Goal: Task Accomplishment & Management: Use online tool/utility

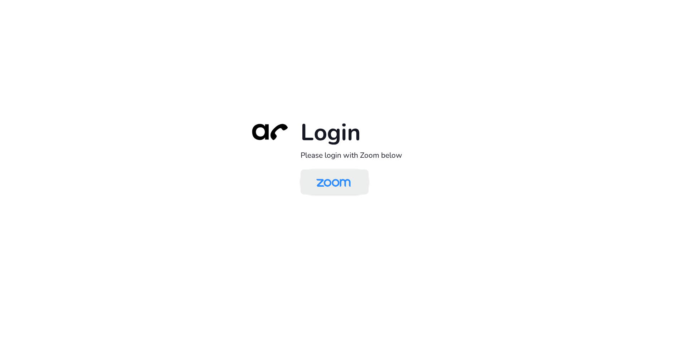
click at [354, 178] on img at bounding box center [333, 182] width 49 height 23
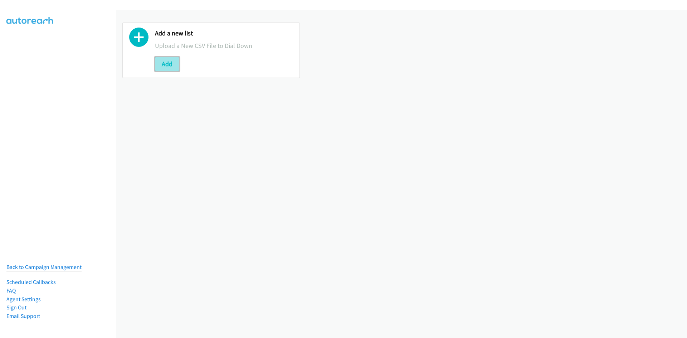
click at [164, 63] on button "Add" at bounding box center [167, 64] width 24 height 14
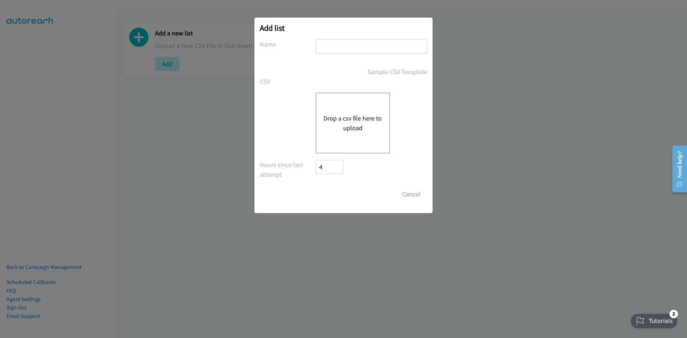
click at [356, 145] on div "Drop a csv file here to upload" at bounding box center [353, 123] width 74 height 61
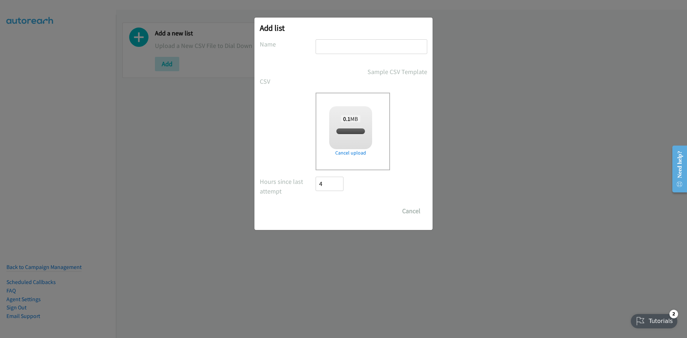
checkbox input "true"
click at [363, 50] on input "text" at bounding box center [372, 46] width 112 height 15
type input "sap"
click at [323, 209] on input "Save List" at bounding box center [335, 211] width 38 height 14
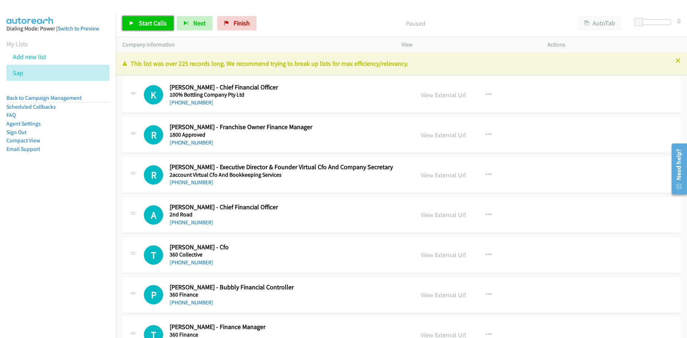
click at [151, 24] on span "Start Calls" at bounding box center [153, 23] width 28 height 8
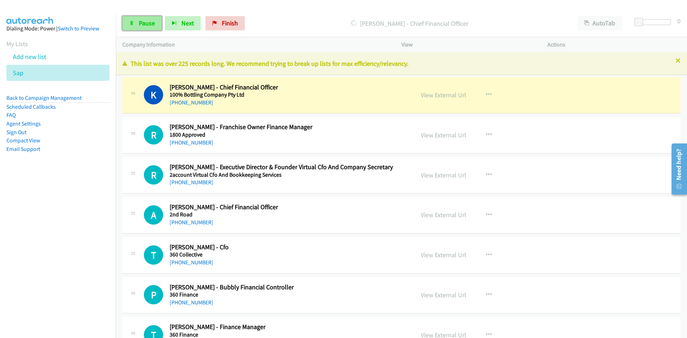
click at [131, 26] on link "Pause" at bounding box center [141, 23] width 39 height 14
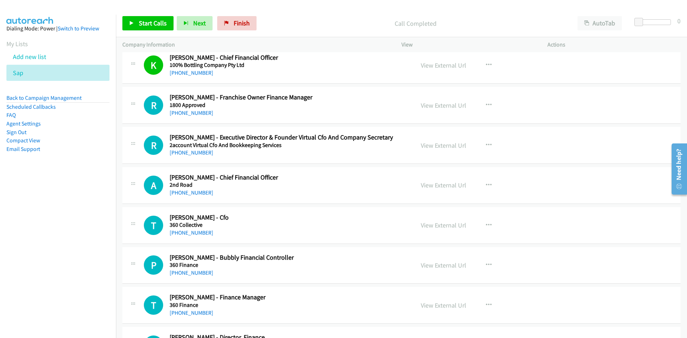
scroll to position [36, 0]
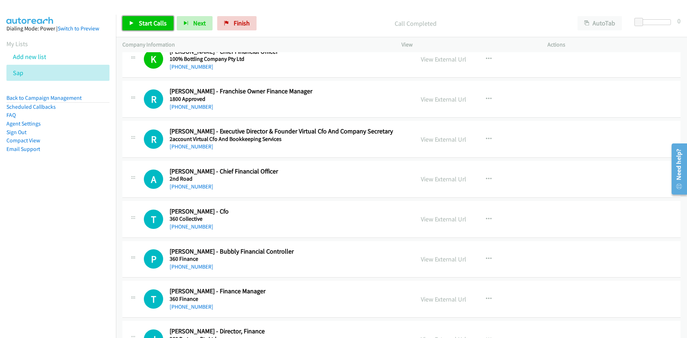
click at [168, 27] on link "Start Calls" at bounding box center [147, 23] width 51 height 14
click at [133, 17] on link "Pause" at bounding box center [141, 23] width 39 height 14
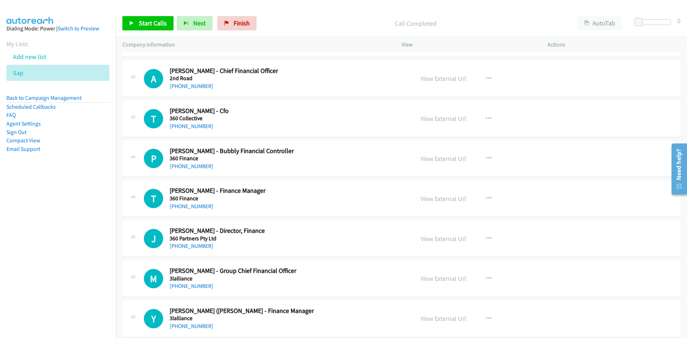
scroll to position [143, 0]
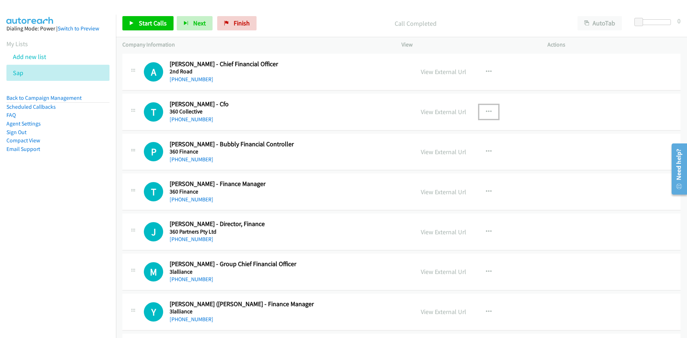
click at [492, 116] on button "button" at bounding box center [488, 112] width 19 height 14
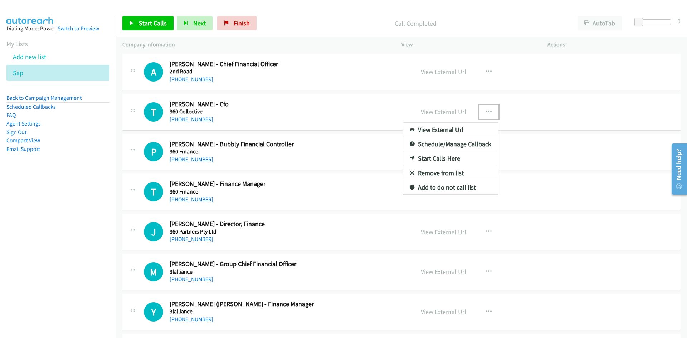
click at [486, 68] on div at bounding box center [343, 169] width 687 height 338
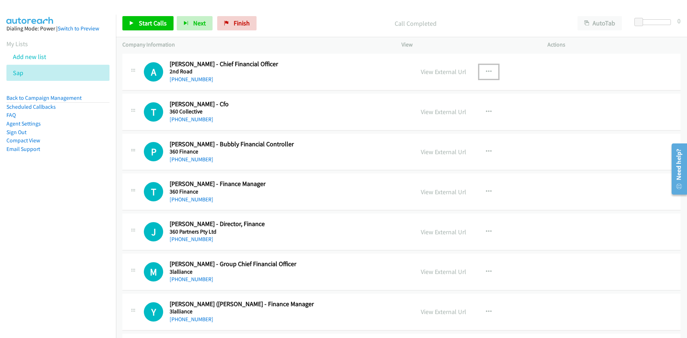
click at [486, 69] on icon "button" at bounding box center [489, 72] width 6 height 6
click at [410, 116] on icon at bounding box center [412, 118] width 5 height 5
click at [160, 21] on span "Start Calls" at bounding box center [153, 23] width 28 height 8
click at [158, 22] on link "Pause" at bounding box center [141, 23] width 39 height 14
click at [163, 21] on span "Start Calls" at bounding box center [153, 23] width 28 height 8
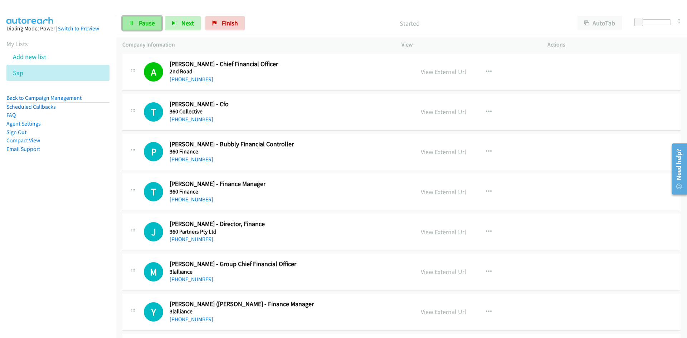
click at [153, 22] on span "Pause" at bounding box center [147, 23] width 16 height 8
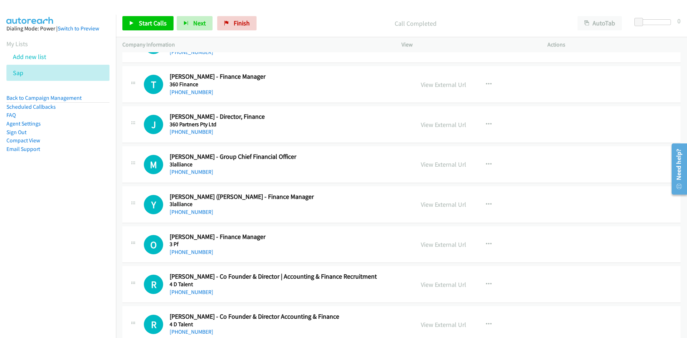
scroll to position [215, 0]
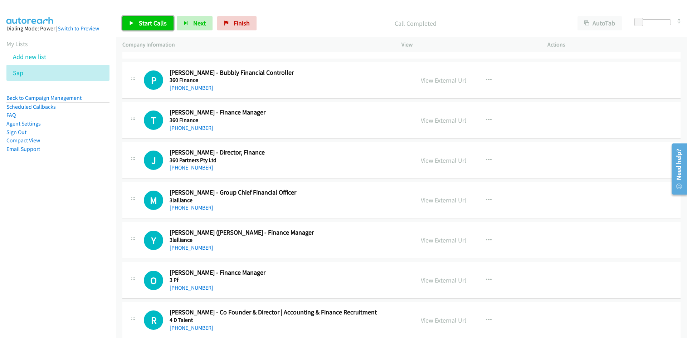
click at [166, 26] on link "Start Calls" at bounding box center [147, 23] width 51 height 14
click at [151, 22] on span "Pause" at bounding box center [147, 23] width 16 height 8
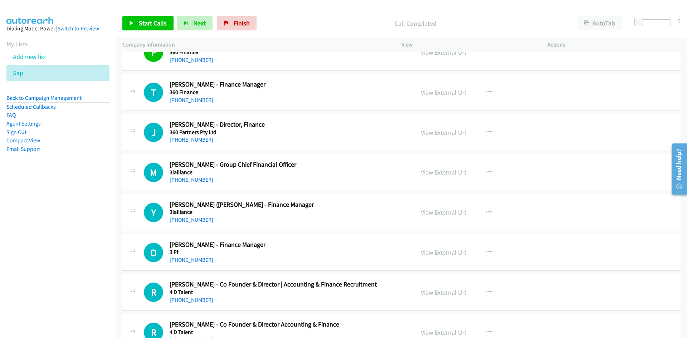
scroll to position [250, 0]
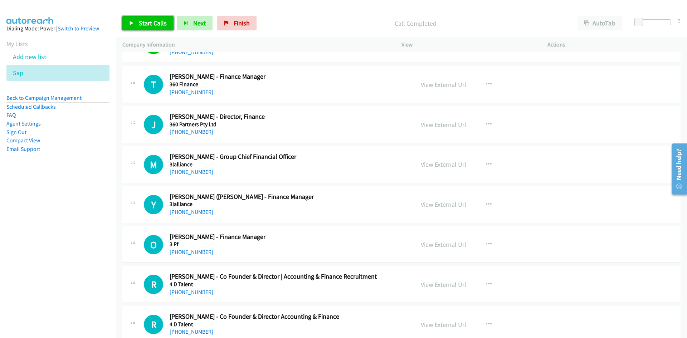
click at [137, 20] on link "Start Calls" at bounding box center [147, 23] width 51 height 14
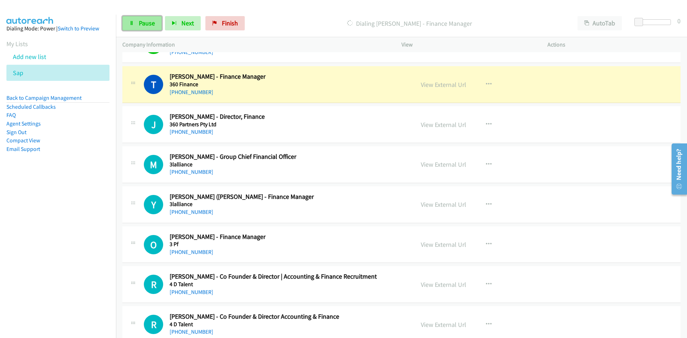
click at [137, 20] on link "Pause" at bounding box center [141, 23] width 39 height 14
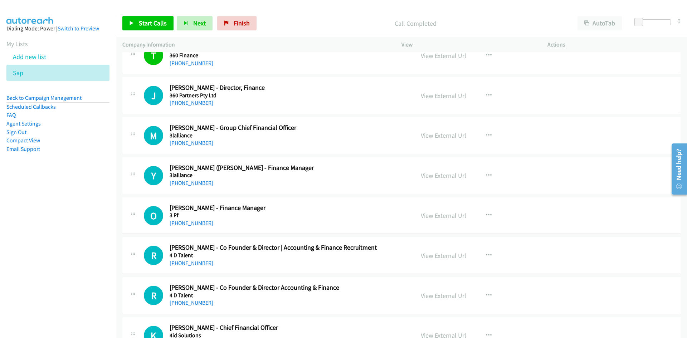
scroll to position [286, 0]
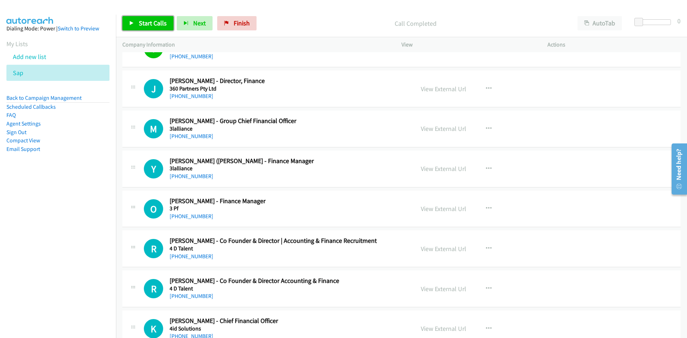
click at [150, 30] on link "Start Calls" at bounding box center [147, 23] width 51 height 14
click at [150, 30] on link "Pause" at bounding box center [141, 23] width 39 height 14
click at [456, 90] on link "View External Url" at bounding box center [443, 89] width 45 height 8
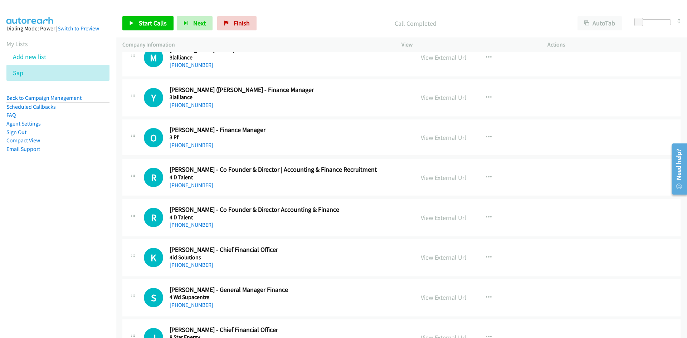
scroll to position [358, 0]
click at [486, 96] on icon "button" at bounding box center [489, 97] width 6 height 6
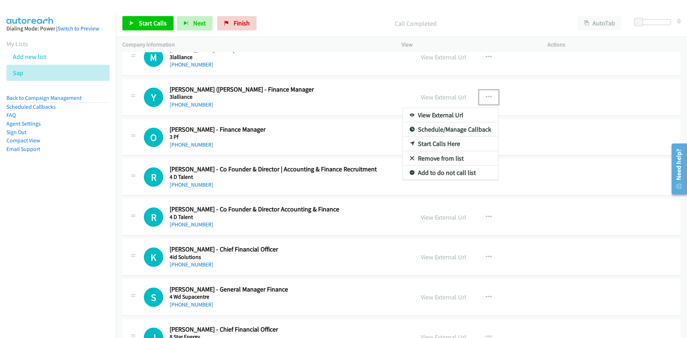
click at [411, 142] on link "Start Calls Here" at bounding box center [450, 144] width 95 height 14
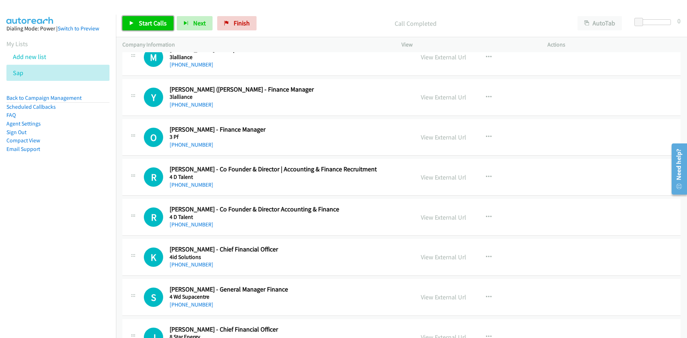
click at [135, 16] on link "Start Calls" at bounding box center [147, 23] width 51 height 14
drag, startPoint x: 138, startPoint y: 21, endPoint x: 146, endPoint y: 26, distance: 8.3
click at [139, 21] on span "Pause" at bounding box center [147, 23] width 16 height 8
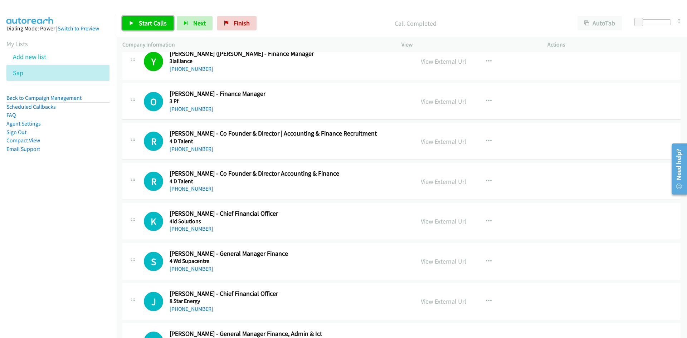
click at [151, 23] on span "Start Calls" at bounding box center [153, 23] width 28 height 8
click at [151, 23] on span "Pause" at bounding box center [147, 23] width 16 height 8
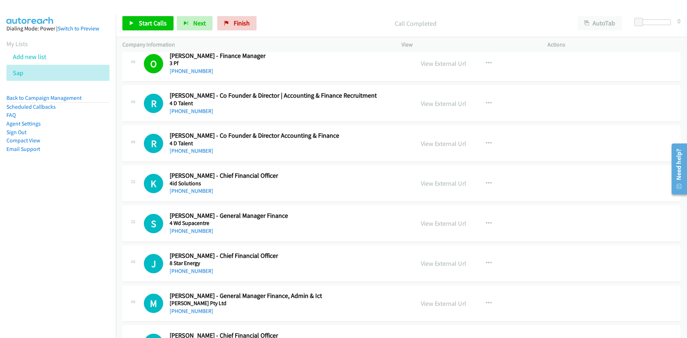
scroll to position [465, 0]
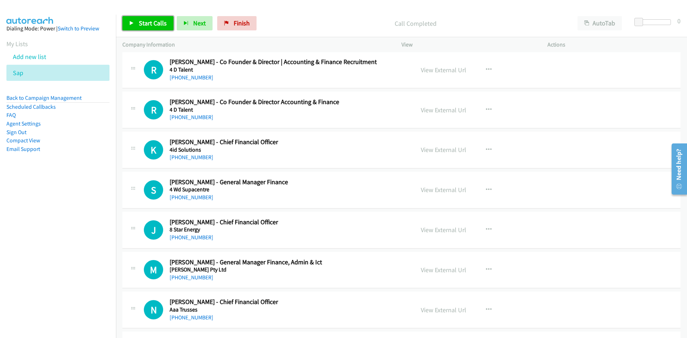
click at [165, 26] on span "Start Calls" at bounding box center [153, 23] width 28 height 8
click at [155, 26] on link "Pause" at bounding box center [141, 23] width 39 height 14
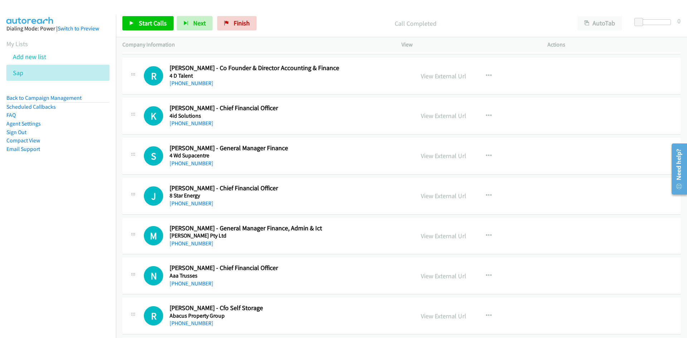
scroll to position [501, 0]
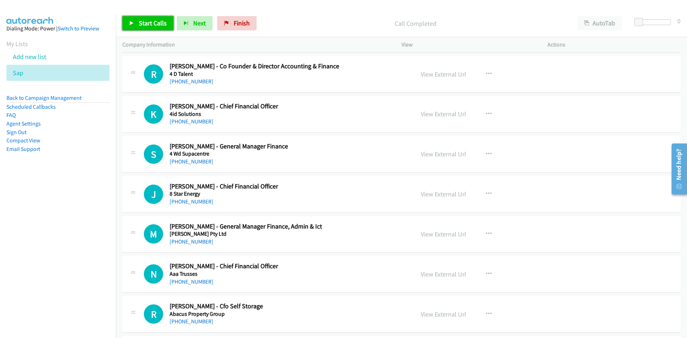
click at [156, 23] on span "Start Calls" at bounding box center [153, 23] width 28 height 8
click at [156, 23] on link "Pause" at bounding box center [141, 23] width 39 height 14
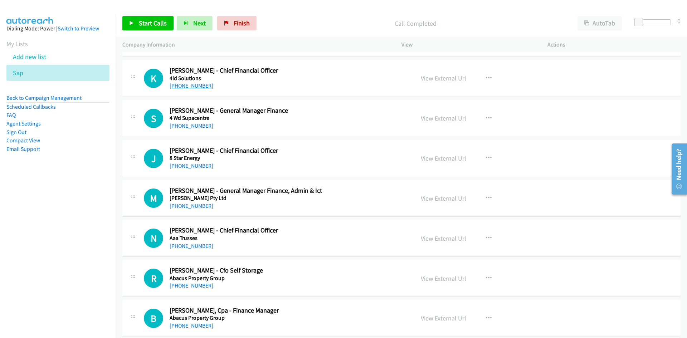
scroll to position [572, 0]
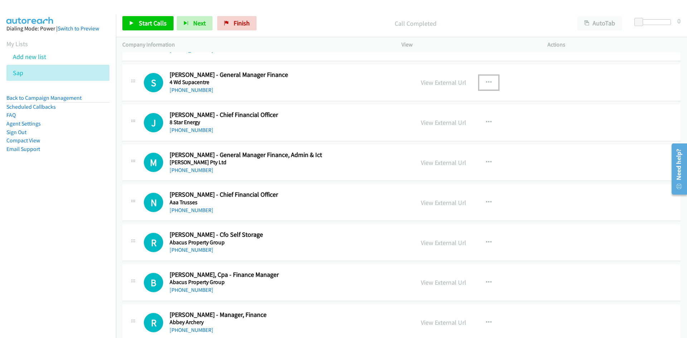
click at [486, 82] on icon "button" at bounding box center [489, 83] width 6 height 6
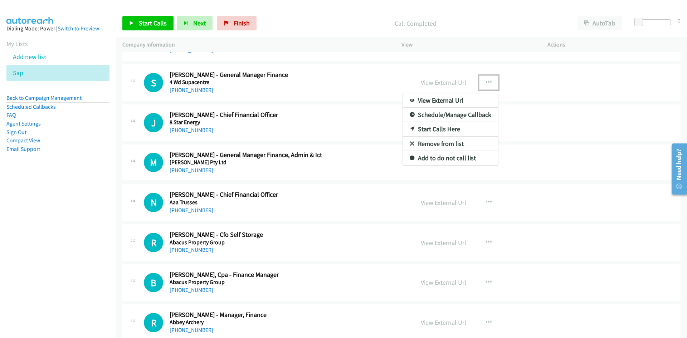
click at [410, 127] on icon at bounding box center [412, 129] width 5 height 5
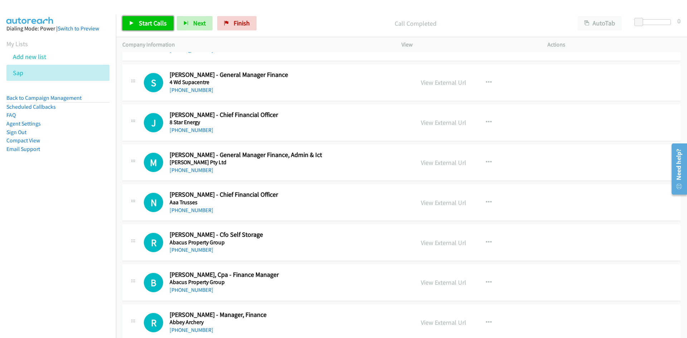
click at [153, 26] on span "Start Calls" at bounding box center [153, 23] width 28 height 8
click at [153, 26] on span "Pause" at bounding box center [147, 23] width 16 height 8
click at [138, 9] on div at bounding box center [340, 14] width 680 height 28
click at [147, 23] on span "Start Calls" at bounding box center [153, 23] width 28 height 8
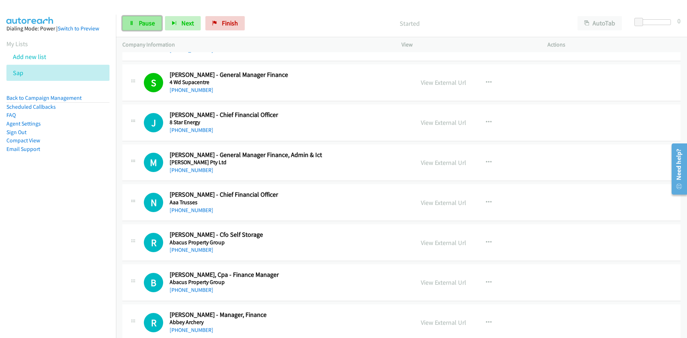
click at [147, 23] on span "Pause" at bounding box center [147, 23] width 16 height 8
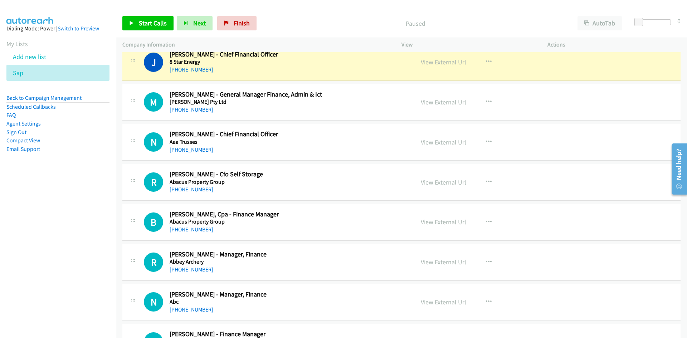
scroll to position [644, 0]
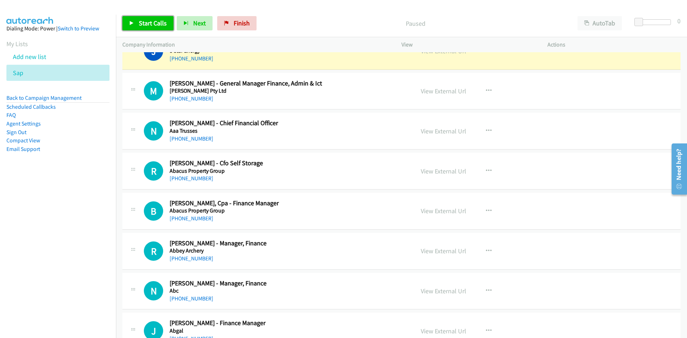
click at [165, 28] on link "Start Calls" at bounding box center [147, 23] width 51 height 14
click at [167, 29] on button "Next" at bounding box center [183, 23] width 36 height 14
click at [156, 25] on link "Pause" at bounding box center [141, 23] width 39 height 14
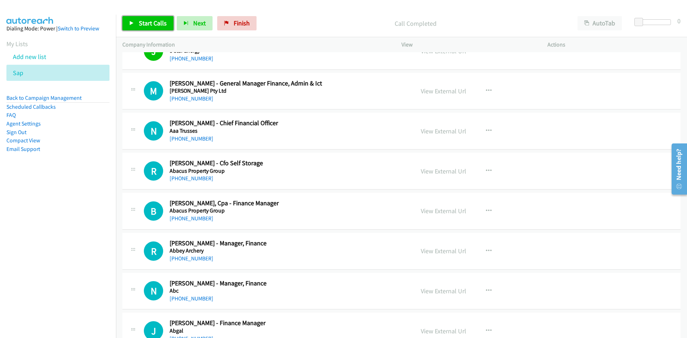
click at [139, 20] on span "Start Calls" at bounding box center [153, 23] width 28 height 8
click at [139, 20] on span "Pause" at bounding box center [147, 23] width 16 height 8
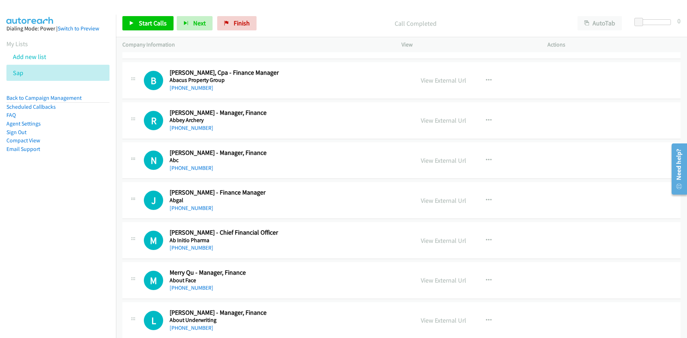
scroll to position [787, 0]
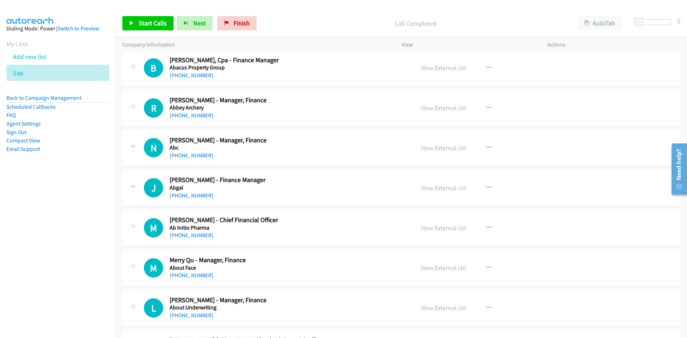
click at [485, 60] on div "View External Url View External Url Schedule/Manage Callback Start Calls Here R…" at bounding box center [490, 68] width 152 height 24
click at [486, 67] on icon "button" at bounding box center [489, 68] width 6 height 6
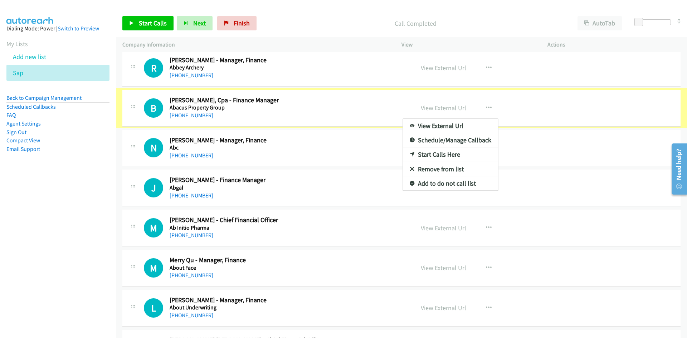
scroll to position [747, 0]
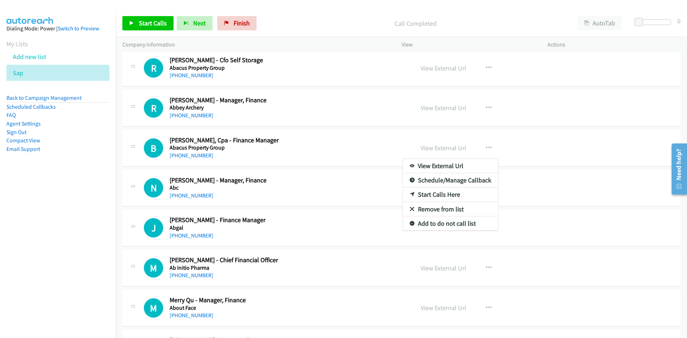
click at [409, 197] on link "Start Calls Here" at bounding box center [450, 194] width 95 height 14
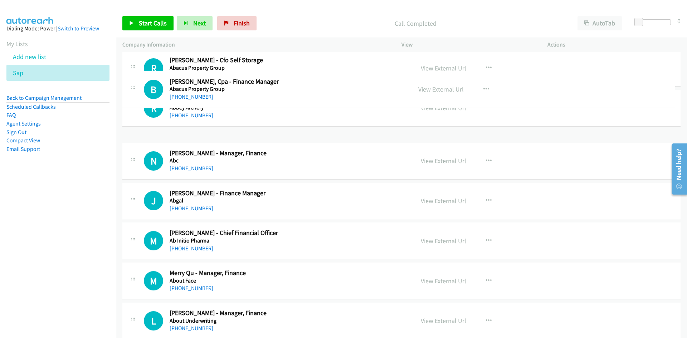
drag, startPoint x: 350, startPoint y: 140, endPoint x: 341, endPoint y: 82, distance: 59.4
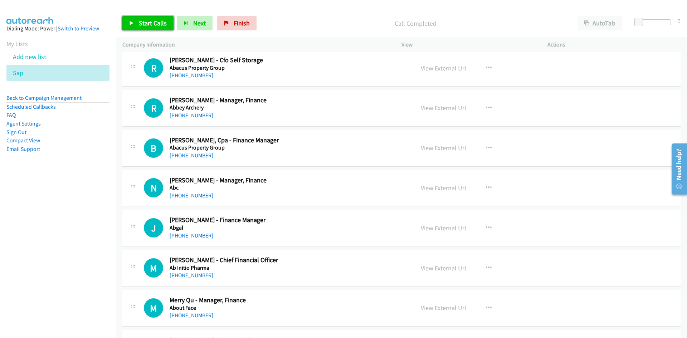
click at [129, 20] on link "Start Calls" at bounding box center [147, 23] width 51 height 14
drag, startPoint x: 284, startPoint y: 140, endPoint x: 318, endPoint y: 44, distance: 102.3
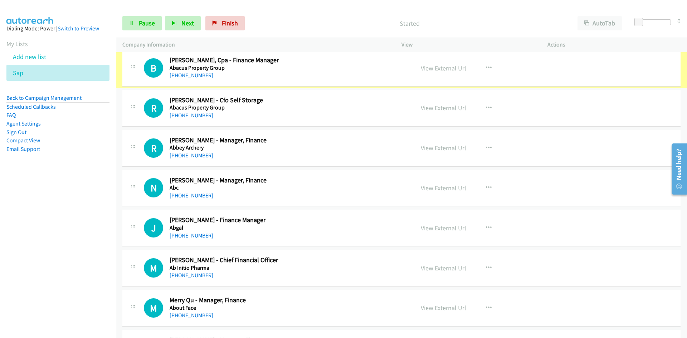
scroll to position [733, 0]
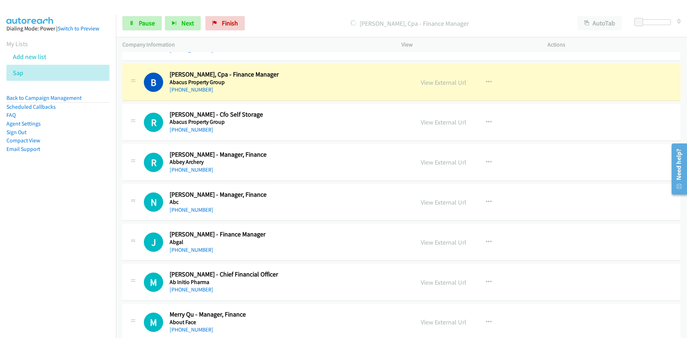
click at [162, 15] on div "Start Calls Pause Next Finish Dialing Becky Lee, Cpa - Finance Manager AutoTab …" at bounding box center [401, 24] width 571 height 28
click at [160, 11] on div "Start Calls Pause Next Finish Dialing Becky Lee, Cpa - Finance Manager AutoTab …" at bounding box center [401, 24] width 571 height 28
click at [161, 27] on link "Pause" at bounding box center [141, 23] width 39 height 14
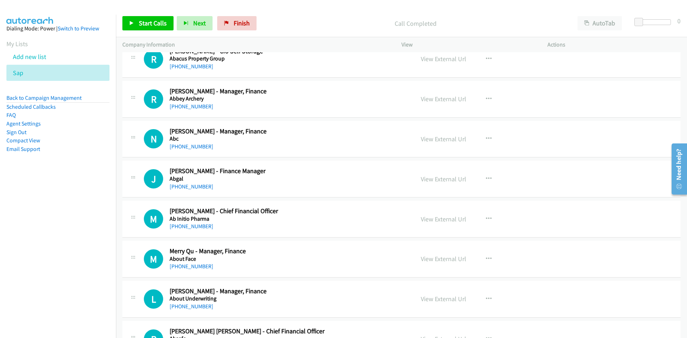
scroll to position [804, 0]
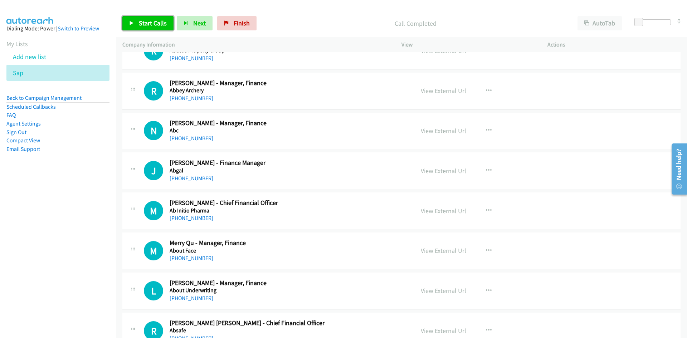
click at [155, 21] on span "Start Calls" at bounding box center [153, 23] width 28 height 8
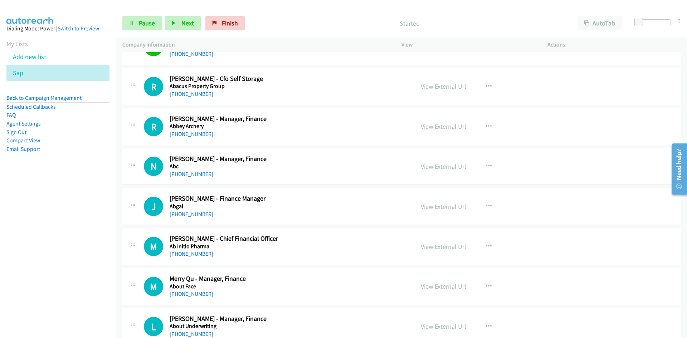
scroll to position [733, 0]
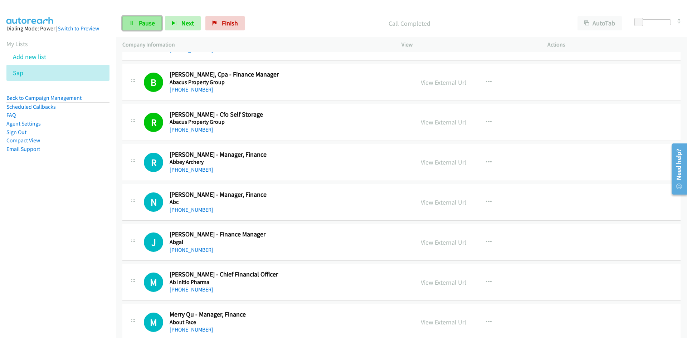
click at [147, 24] on span "Pause" at bounding box center [147, 23] width 16 height 8
click at [157, 19] on span "Start Calls" at bounding box center [153, 23] width 28 height 8
click at [149, 21] on span "Pause" at bounding box center [147, 23] width 16 height 8
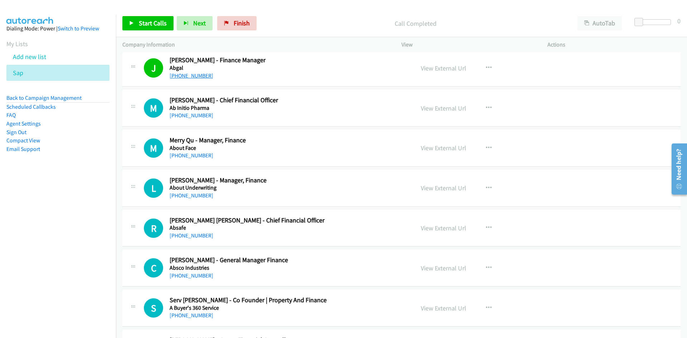
scroll to position [912, 0]
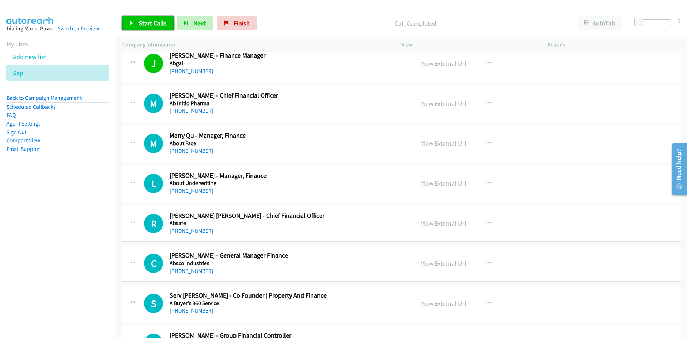
click at [146, 26] on span "Start Calls" at bounding box center [153, 23] width 28 height 8
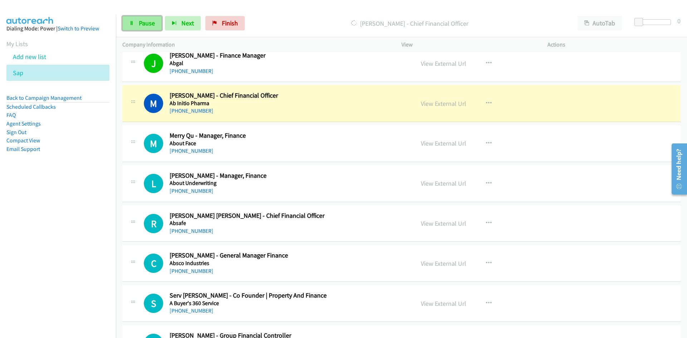
click at [141, 22] on span "Pause" at bounding box center [147, 23] width 16 height 8
click at [456, 104] on link "View External Url" at bounding box center [443, 103] width 45 height 8
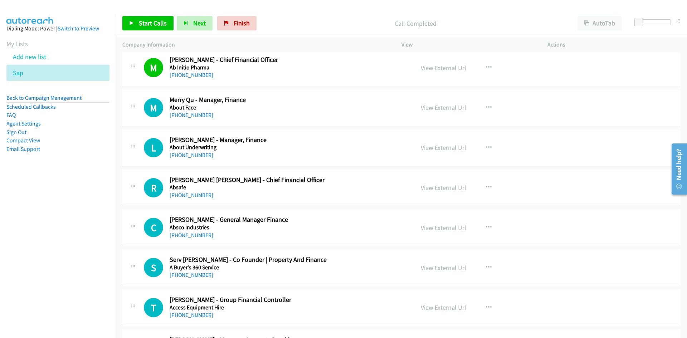
scroll to position [983, 0]
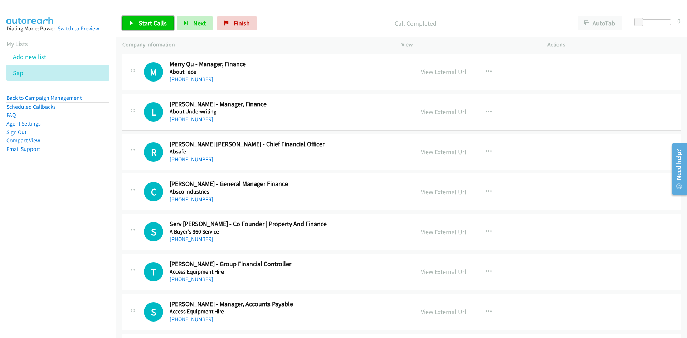
click at [149, 21] on span "Start Calls" at bounding box center [153, 23] width 28 height 8
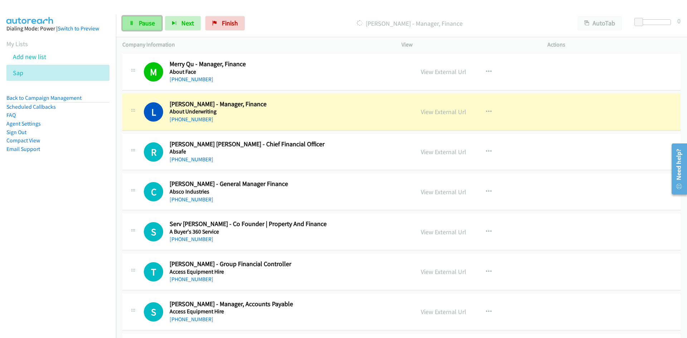
click at [124, 30] on link "Pause" at bounding box center [141, 23] width 39 height 14
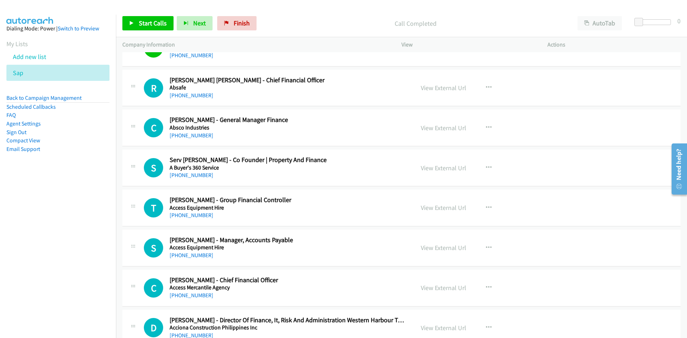
scroll to position [1055, 0]
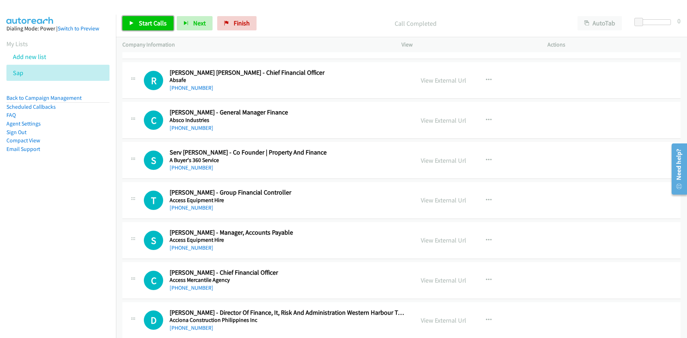
click at [139, 28] on link "Start Calls" at bounding box center [147, 23] width 51 height 14
click at [136, 21] on link "Pause" at bounding box center [141, 23] width 39 height 14
click at [143, 29] on link "Start Calls" at bounding box center [147, 23] width 51 height 14
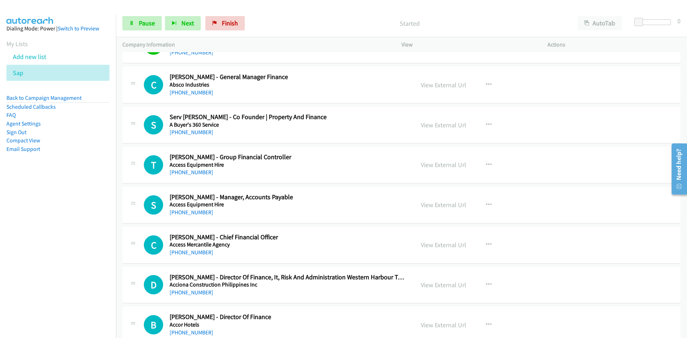
scroll to position [1090, 0]
click at [134, 19] on link "Pause" at bounding box center [141, 23] width 39 height 14
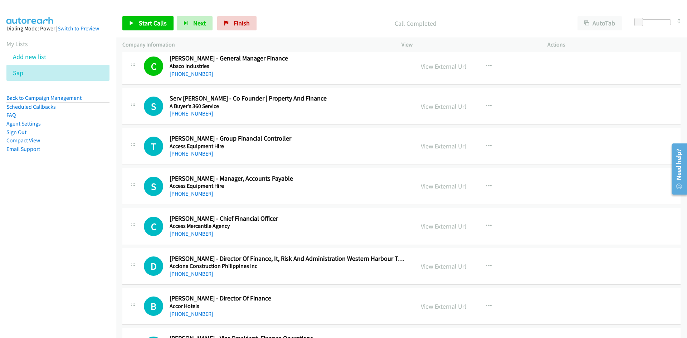
scroll to position [1126, 0]
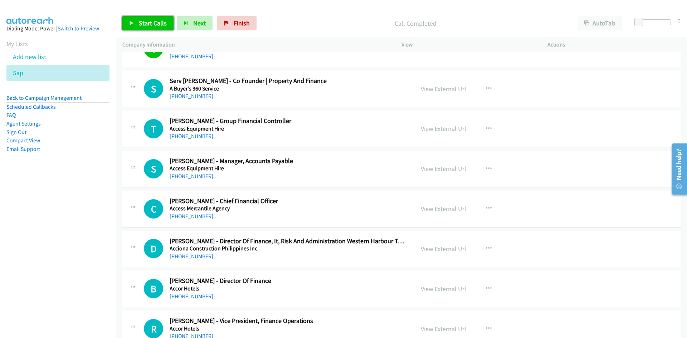
click at [129, 25] on icon at bounding box center [131, 23] width 5 height 5
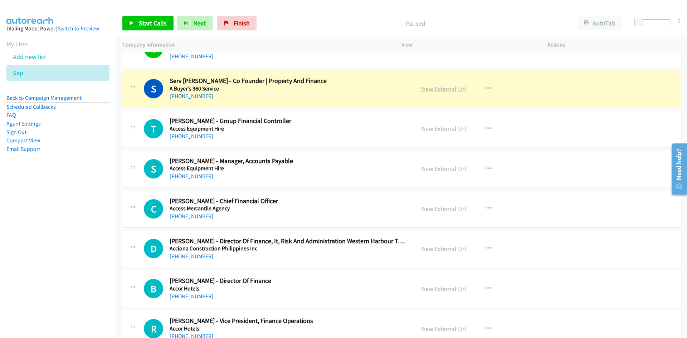
drag, startPoint x: 449, startPoint y: 83, endPoint x: 450, endPoint y: 89, distance: 5.5
click at [449, 83] on div "View External Url View External Url Schedule/Manage Callback Start Calls Here R…" at bounding box center [490, 89] width 152 height 24
click at [450, 89] on link "View External Url" at bounding box center [443, 89] width 45 height 8
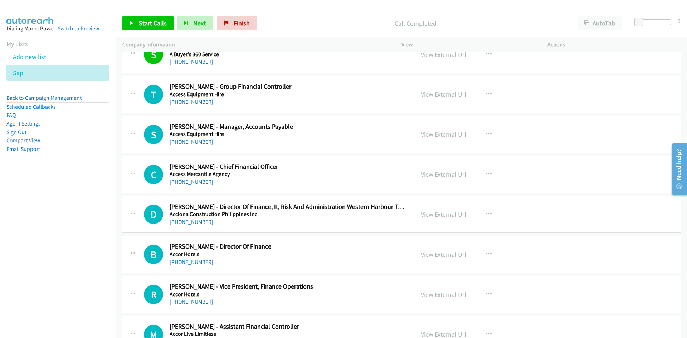
scroll to position [1162, 0]
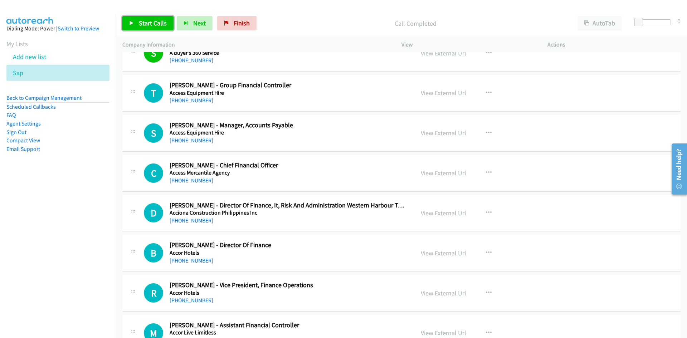
click at [145, 20] on span "Start Calls" at bounding box center [153, 23] width 28 height 8
click at [155, 16] on div "Start Calls Pause Next Finish Started AutoTab AutoTab 0" at bounding box center [401, 24] width 571 height 28
click at [150, 21] on span "Pause" at bounding box center [147, 23] width 16 height 8
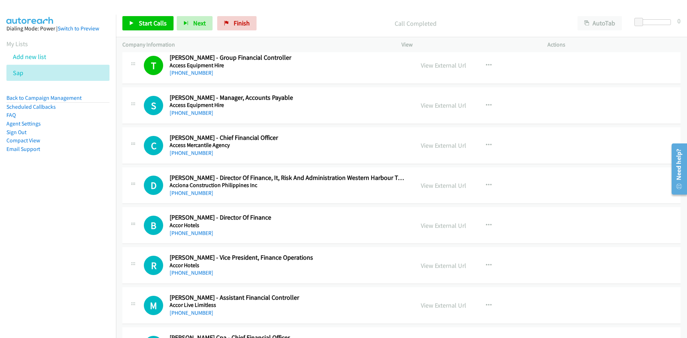
scroll to position [1198, 0]
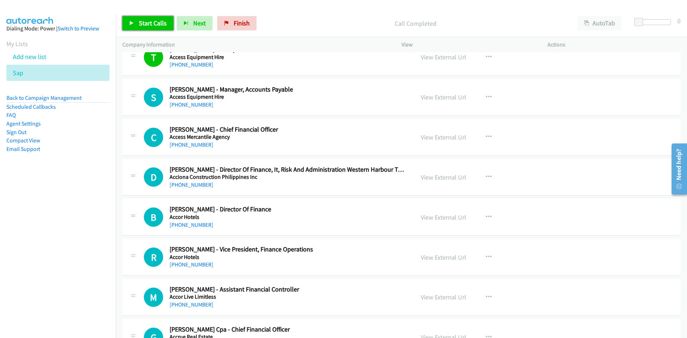
click at [144, 20] on span "Start Calls" at bounding box center [153, 23] width 28 height 8
click at [146, 28] on link "Pause" at bounding box center [141, 23] width 39 height 14
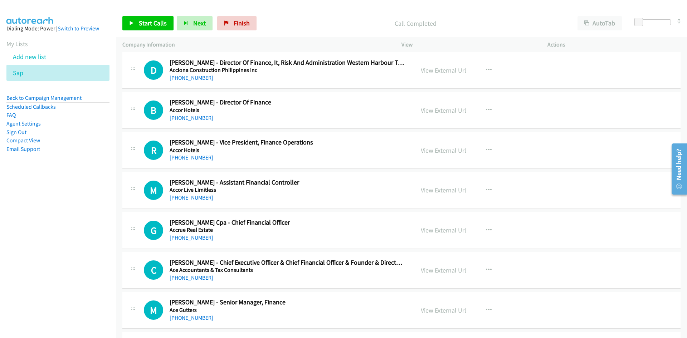
scroll to position [1305, 0]
click at [486, 69] on icon "button" at bounding box center [489, 70] width 6 height 6
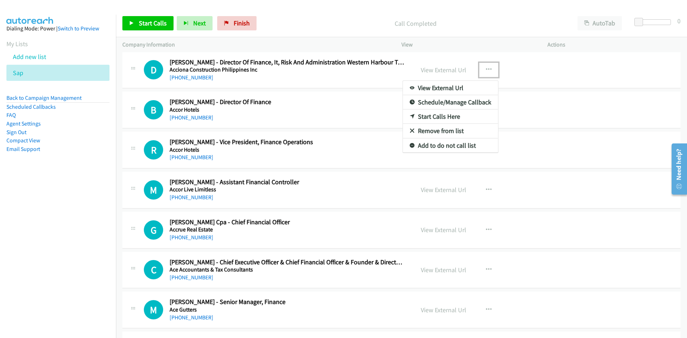
click at [413, 114] on link "Start Calls Here" at bounding box center [450, 116] width 95 height 14
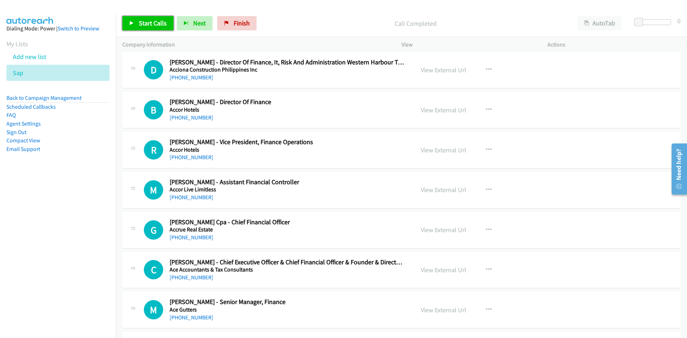
click at [159, 30] on link "Start Calls" at bounding box center [147, 23] width 51 height 14
click at [157, 30] on link "Pause" at bounding box center [141, 23] width 39 height 14
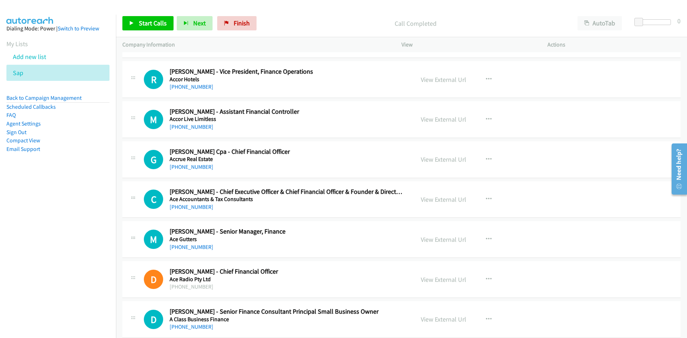
scroll to position [1377, 0]
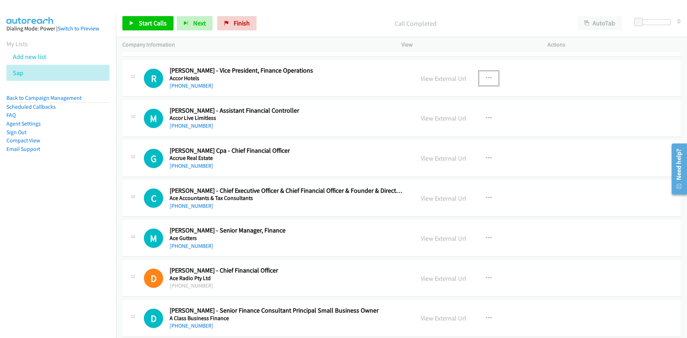
drag, startPoint x: 487, startPoint y: 82, endPoint x: 480, endPoint y: 85, distance: 8.0
click at [487, 82] on button "button" at bounding box center [488, 78] width 19 height 14
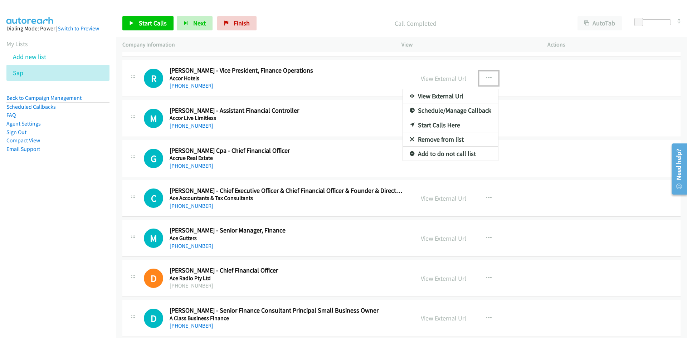
click at [405, 128] on link "Start Calls Here" at bounding box center [450, 125] width 95 height 14
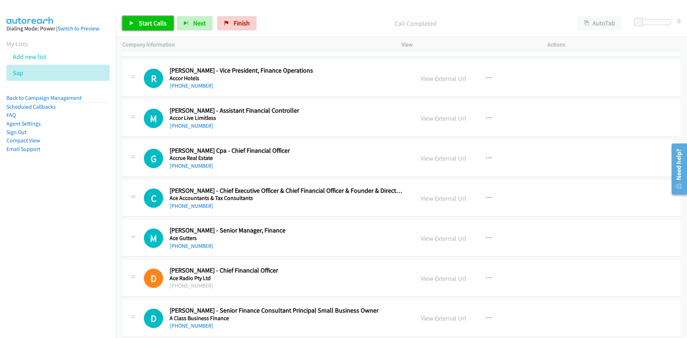
click at [167, 23] on link "Start Calls" at bounding box center [147, 23] width 51 height 14
click at [146, 24] on span "Pause" at bounding box center [147, 23] width 16 height 8
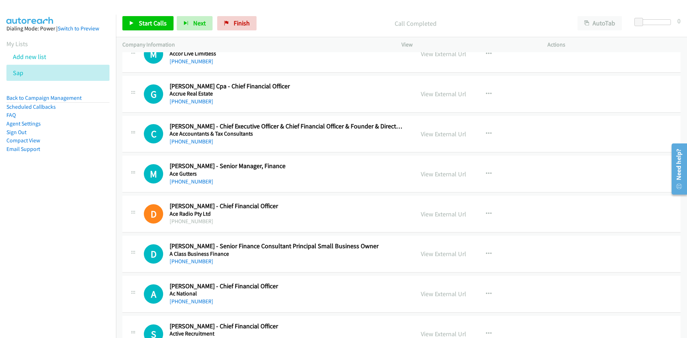
scroll to position [1448, 0]
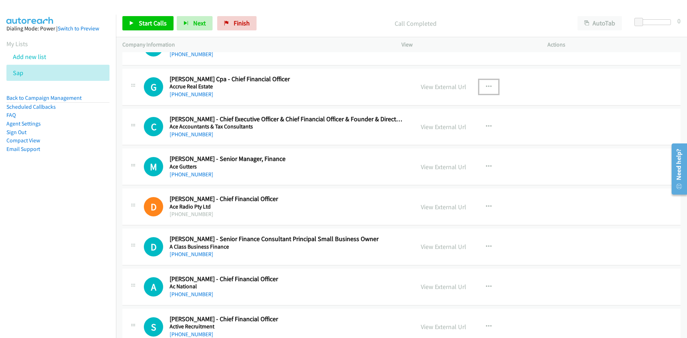
click at [486, 87] on icon "button" at bounding box center [489, 87] width 6 height 6
click at [412, 132] on link "Start Calls Here" at bounding box center [450, 133] width 95 height 14
click at [149, 18] on link "Start Calls" at bounding box center [147, 23] width 51 height 14
click at [149, 18] on link "Pause" at bounding box center [141, 23] width 39 height 14
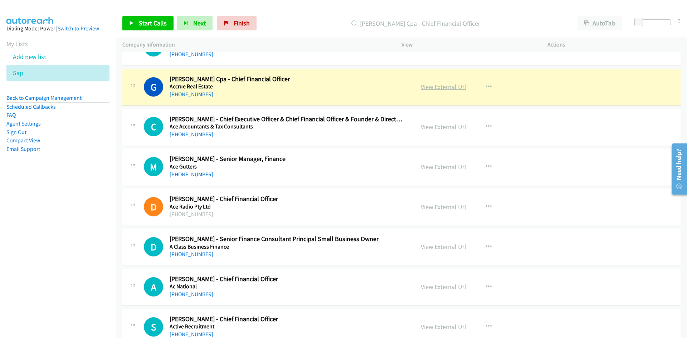
click at [450, 83] on link "View External Url" at bounding box center [443, 87] width 45 height 8
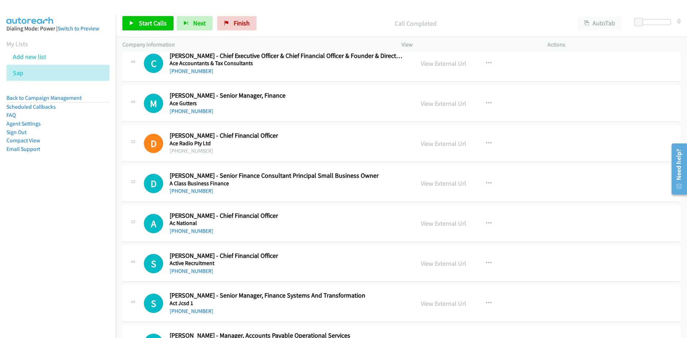
scroll to position [1520, 0]
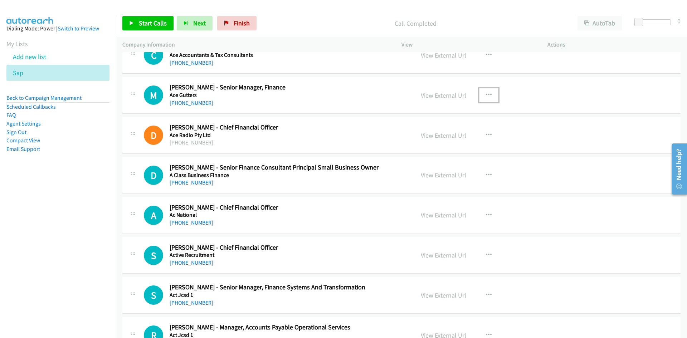
click at [479, 92] on button "button" at bounding box center [488, 95] width 19 height 14
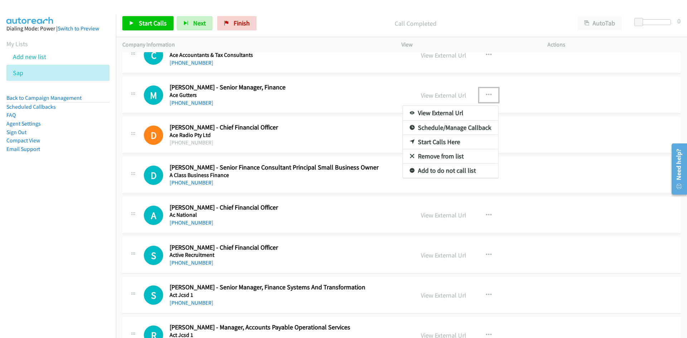
click at [410, 139] on link "Start Calls Here" at bounding box center [450, 142] width 95 height 14
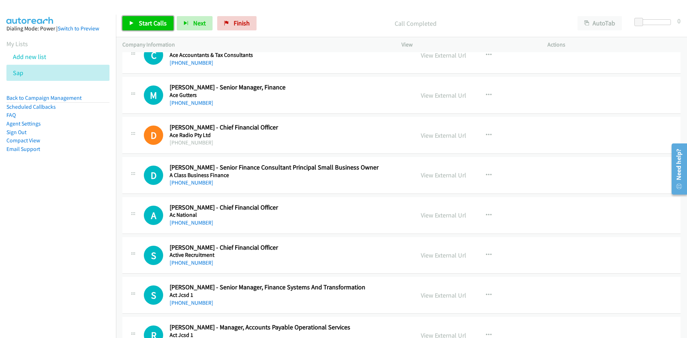
click at [165, 28] on link "Start Calls" at bounding box center [147, 23] width 51 height 14
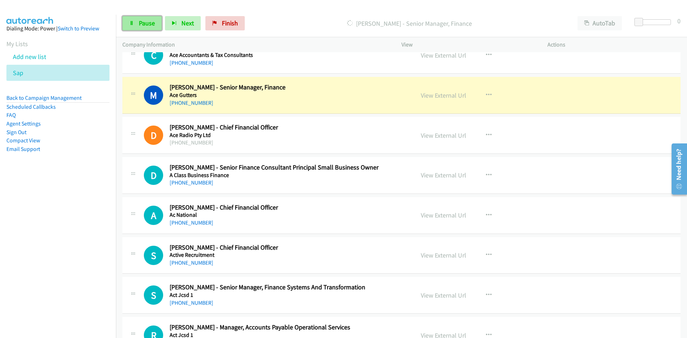
click at [152, 29] on link "Pause" at bounding box center [141, 23] width 39 height 14
click at [458, 96] on link "View External Url" at bounding box center [443, 95] width 45 height 8
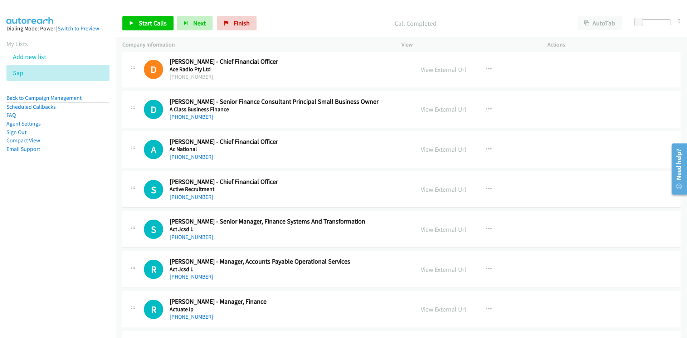
scroll to position [1591, 0]
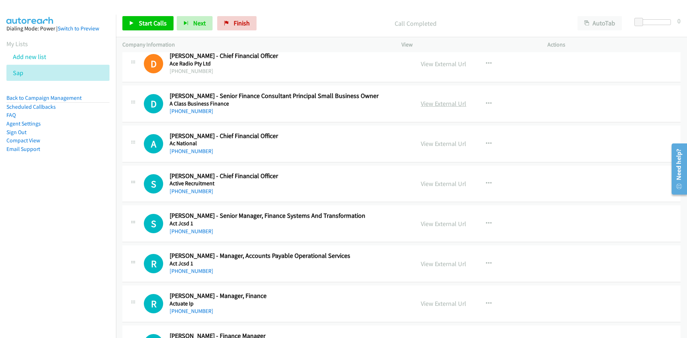
click at [445, 105] on link "View External Url" at bounding box center [443, 103] width 45 height 8
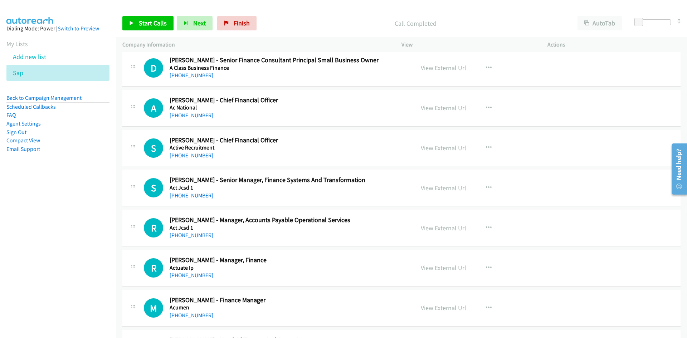
scroll to position [1663, 0]
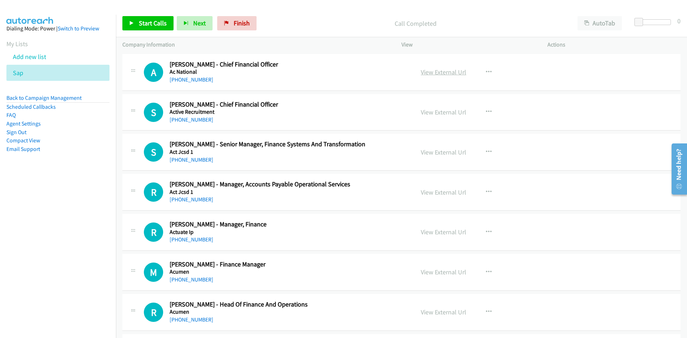
click at [434, 70] on link "View External Url" at bounding box center [443, 72] width 45 height 8
click at [155, 20] on span "Start Calls" at bounding box center [153, 23] width 28 height 8
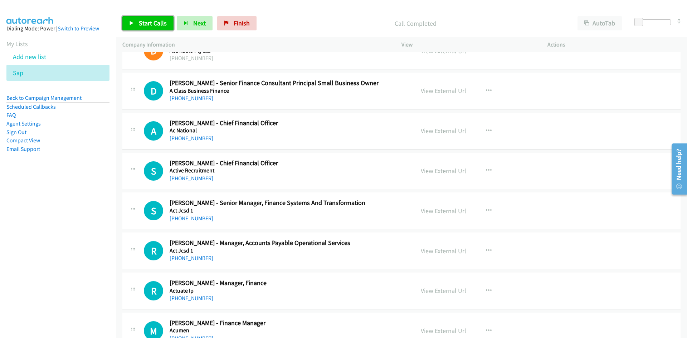
scroll to position [1555, 0]
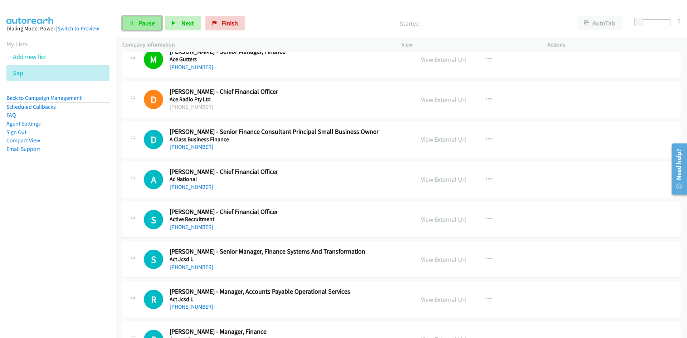
click at [151, 25] on span "Pause" at bounding box center [147, 23] width 16 height 8
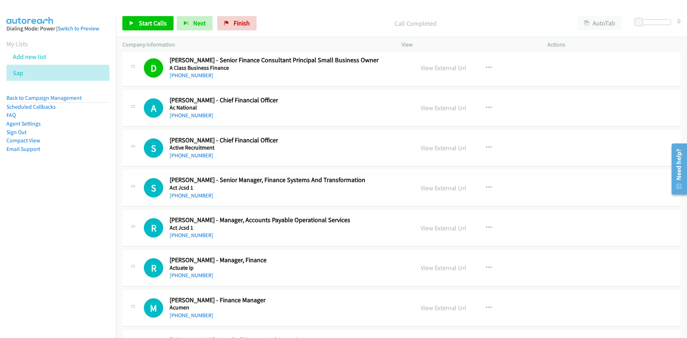
scroll to position [1663, 0]
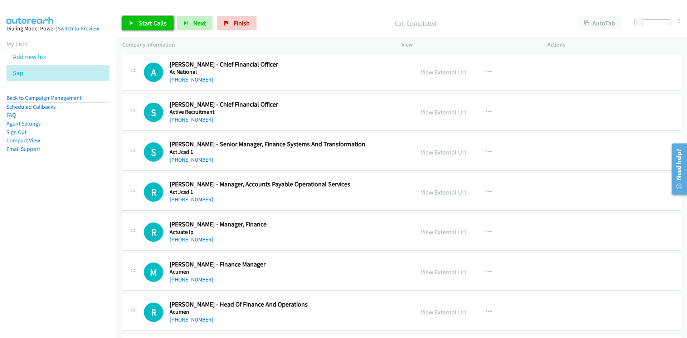
click at [156, 25] on span "Start Calls" at bounding box center [153, 23] width 28 height 8
click at [156, 20] on link "Pause" at bounding box center [141, 23] width 39 height 14
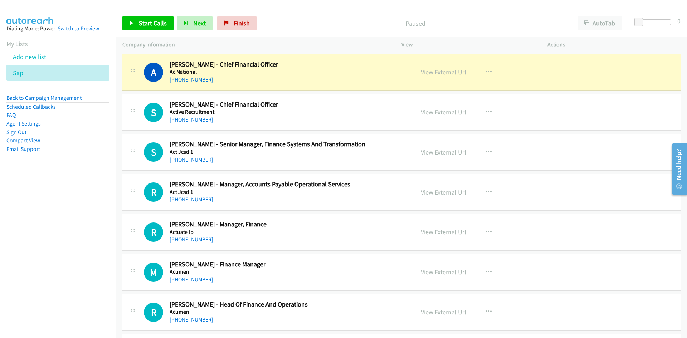
click at [447, 68] on link "View External Url" at bounding box center [443, 72] width 45 height 8
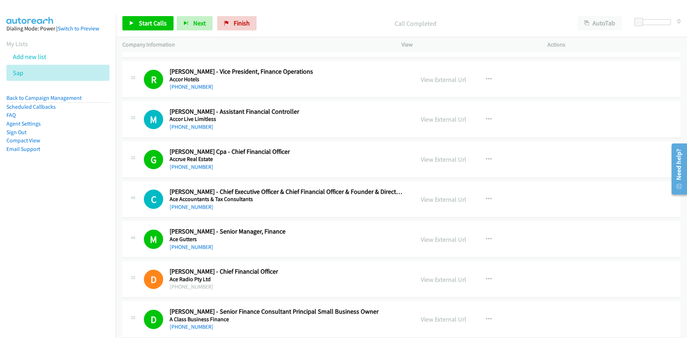
scroll to position [1341, 0]
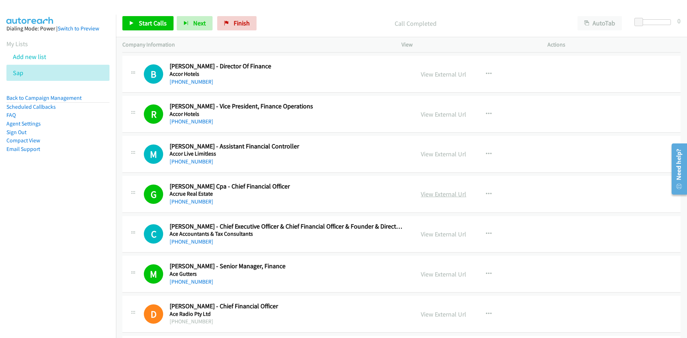
click at [440, 196] on link "View External Url" at bounding box center [443, 194] width 45 height 8
click at [227, 19] on link "Finish" at bounding box center [236, 23] width 39 height 14
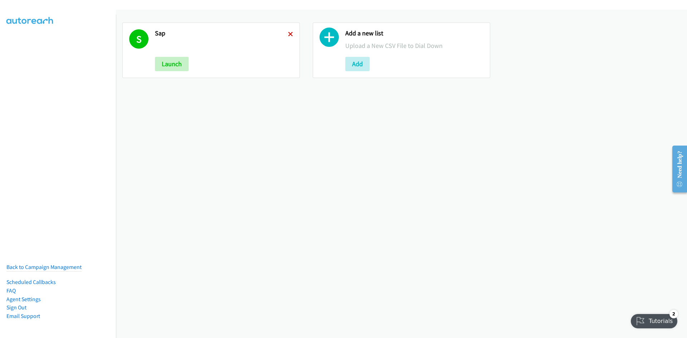
click at [288, 33] on icon at bounding box center [290, 34] width 5 height 5
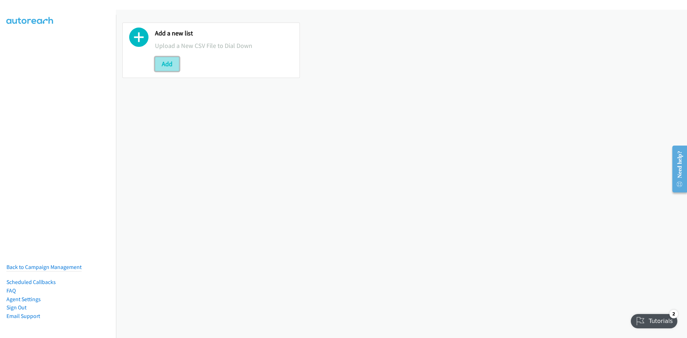
click at [165, 63] on button "Add" at bounding box center [167, 64] width 24 height 14
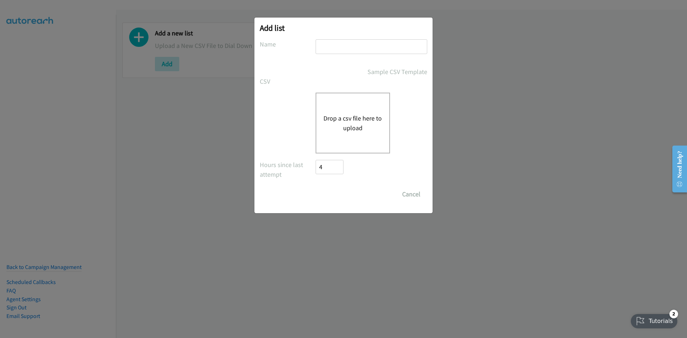
click at [362, 124] on button "Drop a csv file here to upload" at bounding box center [352, 122] width 59 height 19
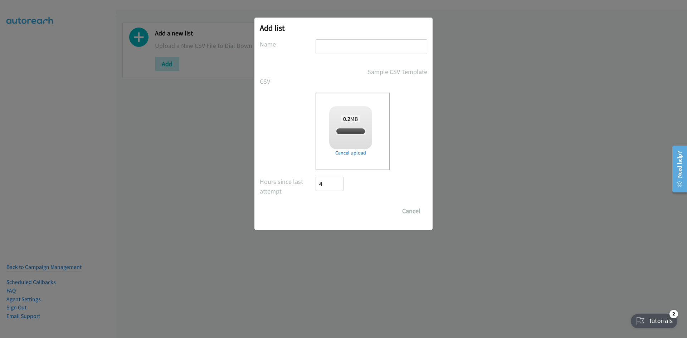
click at [329, 49] on input "text" at bounding box center [372, 46] width 112 height 15
checkbox input "true"
type input "zendesk"
click at [332, 207] on input "Save List" at bounding box center [335, 211] width 38 height 14
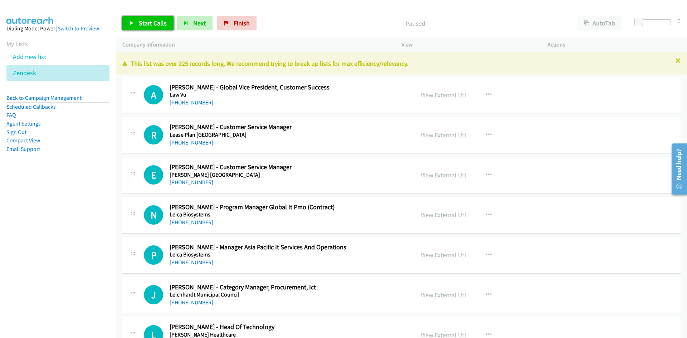
click at [135, 21] on link "Start Calls" at bounding box center [147, 23] width 51 height 14
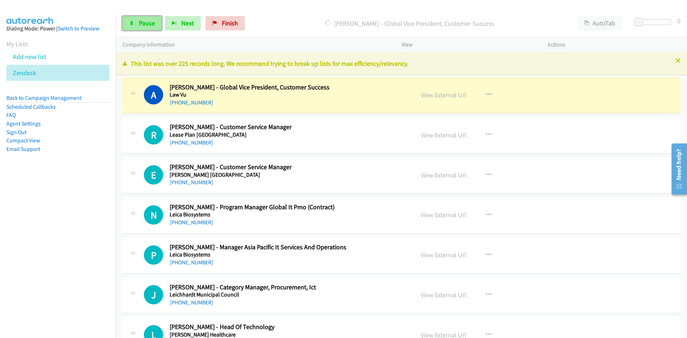
click at [130, 30] on link "Pause" at bounding box center [141, 23] width 39 height 14
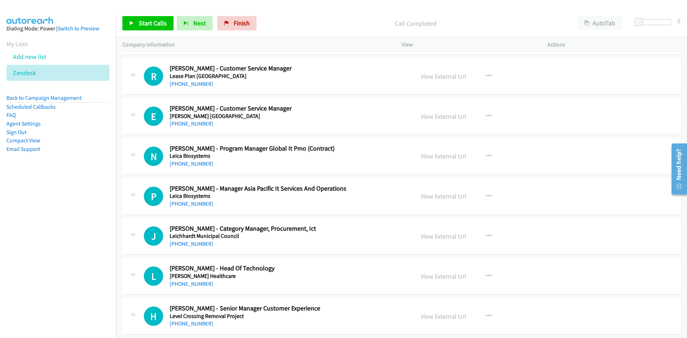
scroll to position [72, 0]
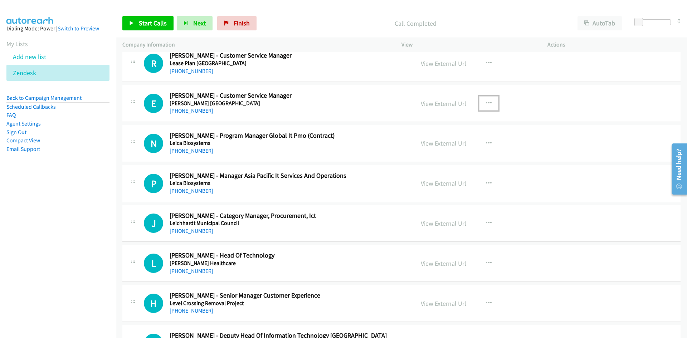
click at [486, 104] on icon "button" at bounding box center [489, 104] width 6 height 6
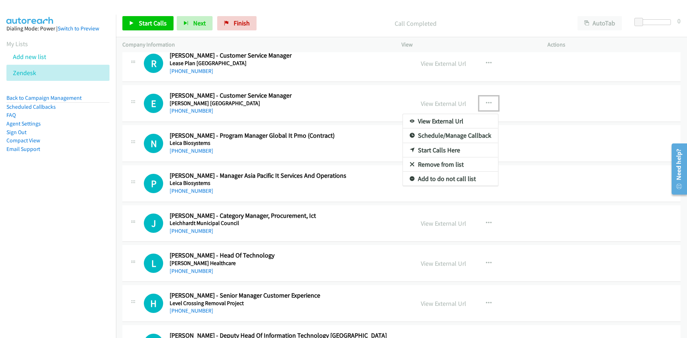
click at [410, 150] on icon at bounding box center [412, 150] width 5 height 5
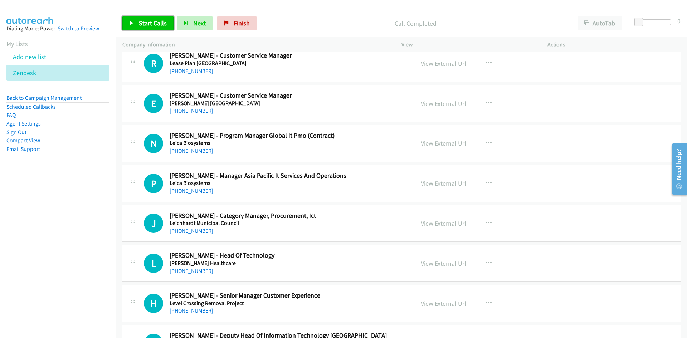
click at [142, 21] on span "Start Calls" at bounding box center [153, 23] width 28 height 8
click at [139, 26] on span "Pause" at bounding box center [147, 23] width 16 height 8
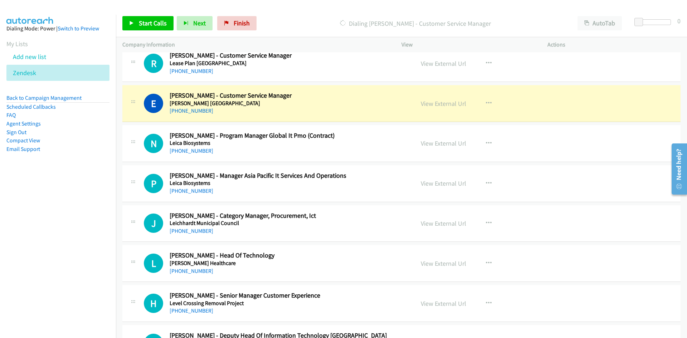
scroll to position [107, 0]
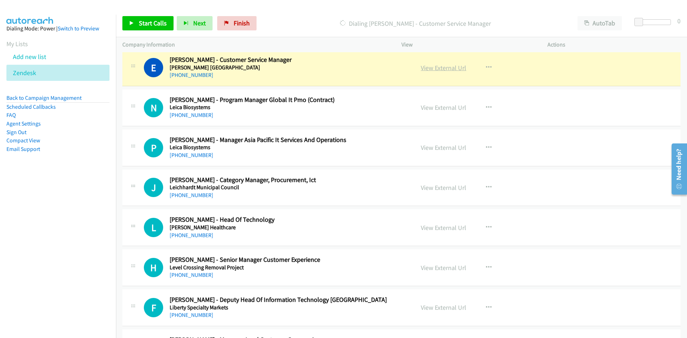
click at [458, 64] on link "View External Url" at bounding box center [443, 68] width 45 height 8
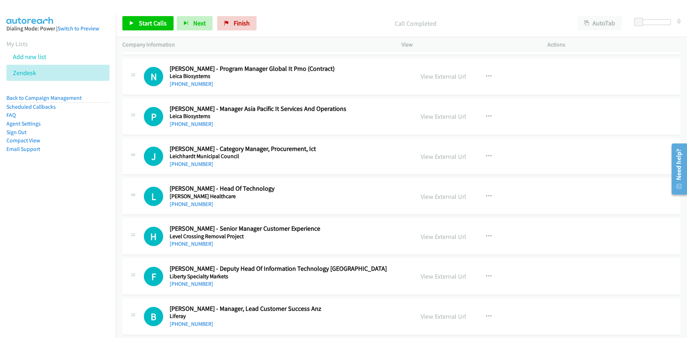
scroll to position [143, 0]
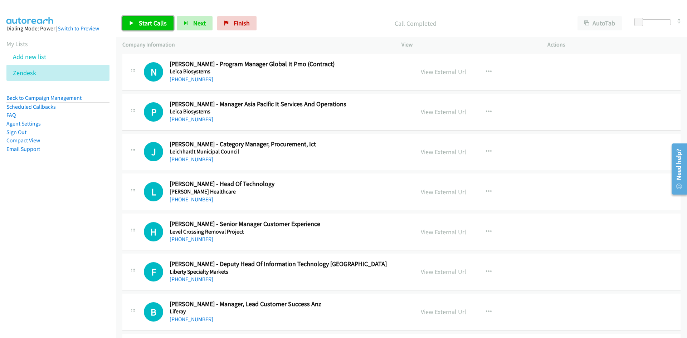
click at [131, 20] on link "Start Calls" at bounding box center [147, 23] width 51 height 14
click at [133, 19] on link "Pause" at bounding box center [141, 23] width 39 height 14
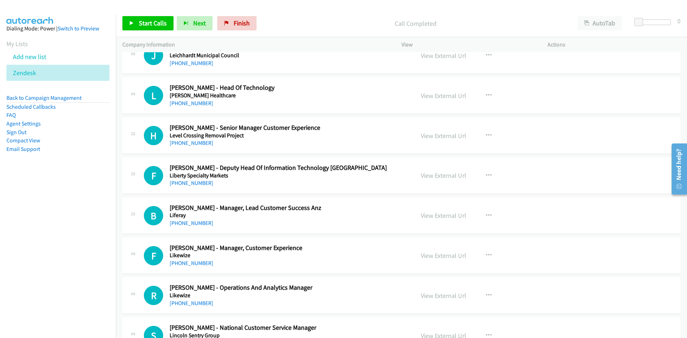
scroll to position [250, 0]
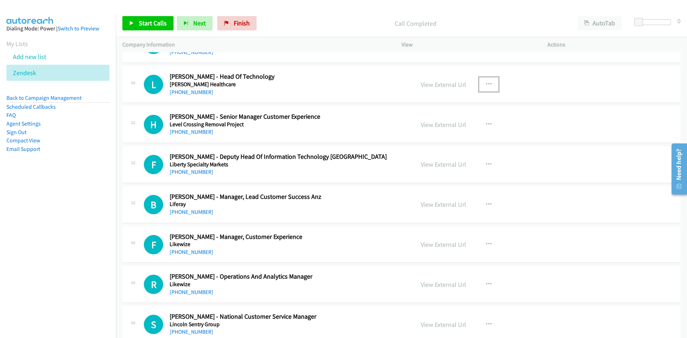
click at [482, 78] on button "button" at bounding box center [488, 84] width 19 height 14
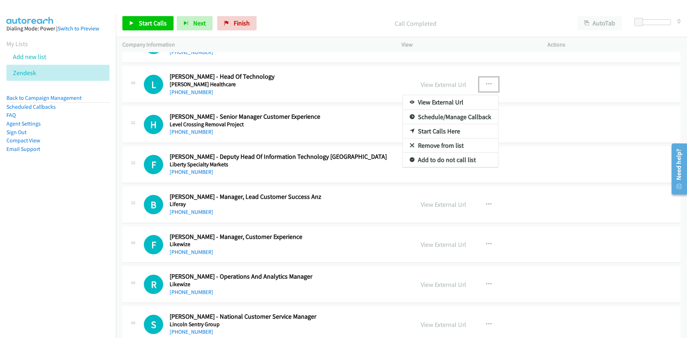
click at [376, 115] on div at bounding box center [343, 169] width 687 height 338
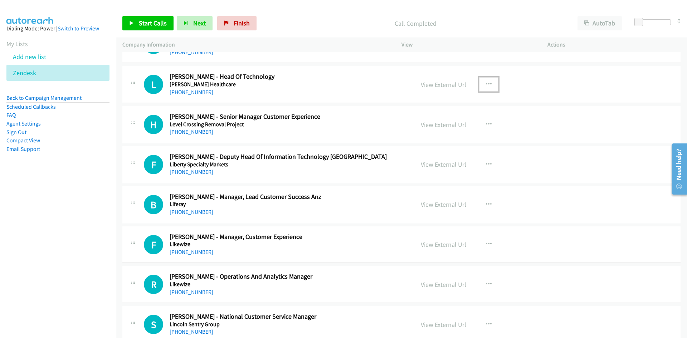
scroll to position [286, 0]
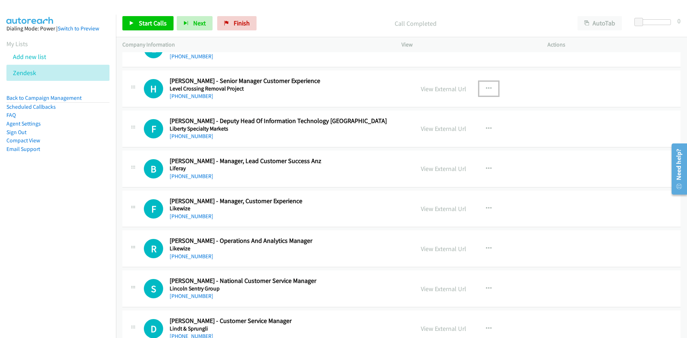
click at [482, 88] on button "button" at bounding box center [488, 89] width 19 height 14
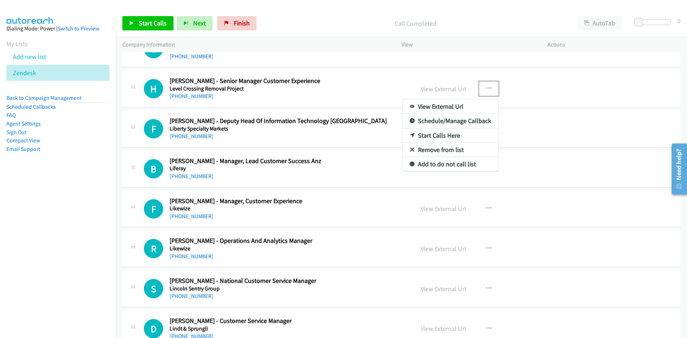
click at [410, 135] on icon at bounding box center [412, 135] width 5 height 5
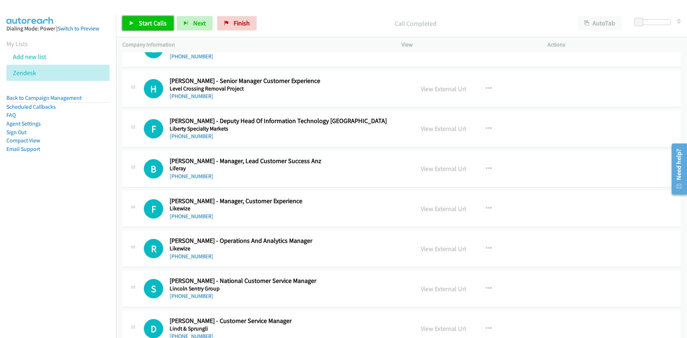
click at [132, 22] on icon at bounding box center [131, 23] width 5 height 5
click at [132, 19] on link "Pause" at bounding box center [141, 23] width 39 height 14
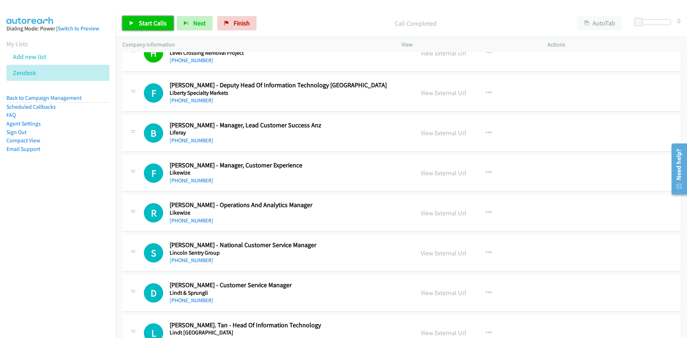
click at [161, 29] on link "Start Calls" at bounding box center [147, 23] width 51 height 14
click at [156, 28] on link "Pause" at bounding box center [141, 23] width 39 height 14
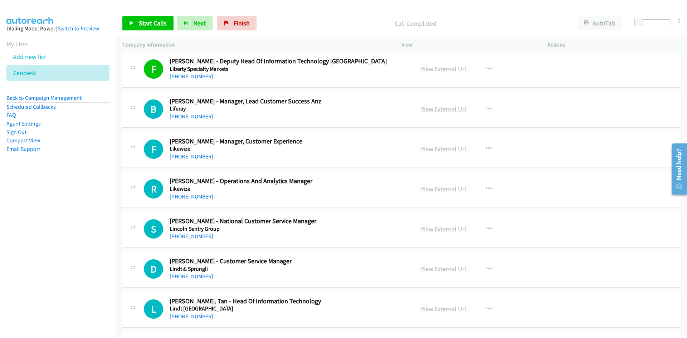
scroll to position [358, 0]
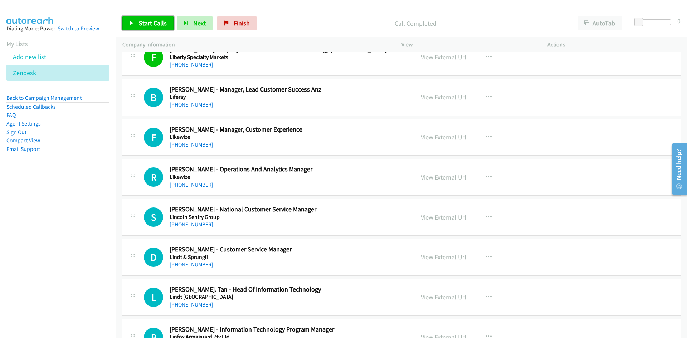
click at [140, 29] on link "Start Calls" at bounding box center [147, 23] width 51 height 14
click at [140, 29] on link "Pause" at bounding box center [141, 23] width 39 height 14
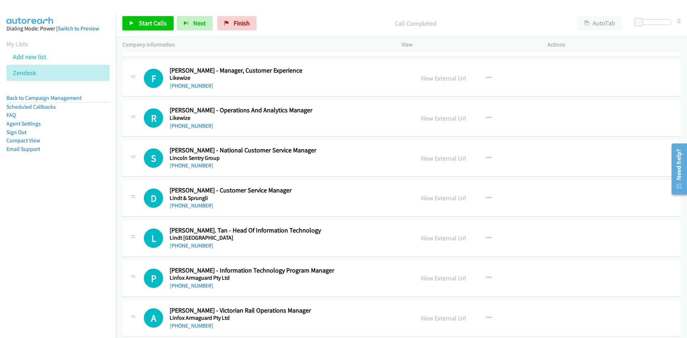
scroll to position [429, 0]
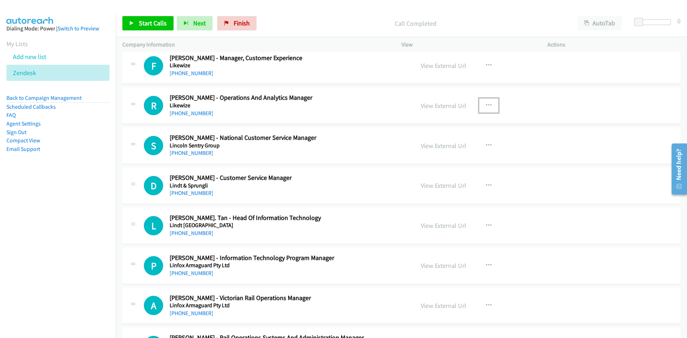
click at [489, 103] on button "button" at bounding box center [488, 105] width 19 height 14
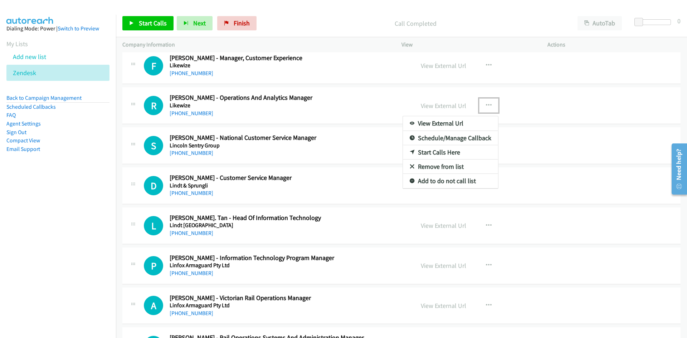
click at [410, 152] on icon at bounding box center [412, 152] width 5 height 5
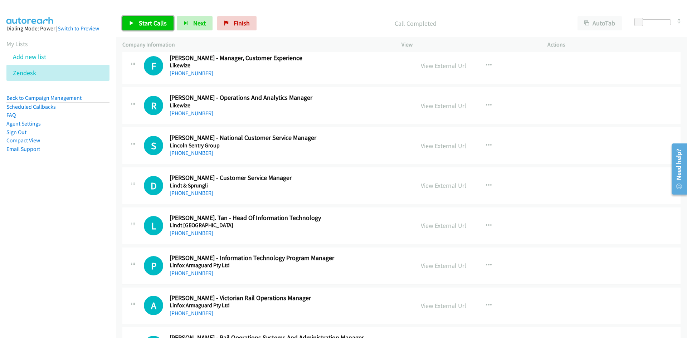
click at [163, 26] on span "Start Calls" at bounding box center [153, 23] width 28 height 8
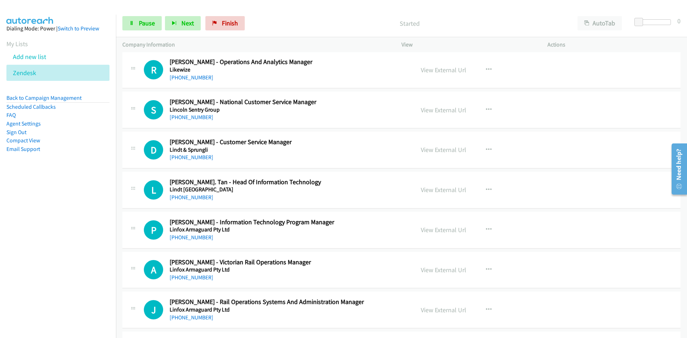
scroll to position [501, 0]
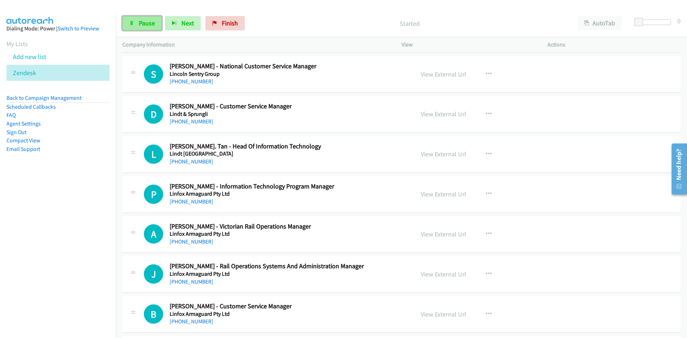
click at [155, 27] on link "Pause" at bounding box center [141, 23] width 39 height 14
click at [132, 28] on link "Start Calls" at bounding box center [147, 23] width 51 height 14
click at [131, 20] on link "Pause" at bounding box center [141, 23] width 39 height 14
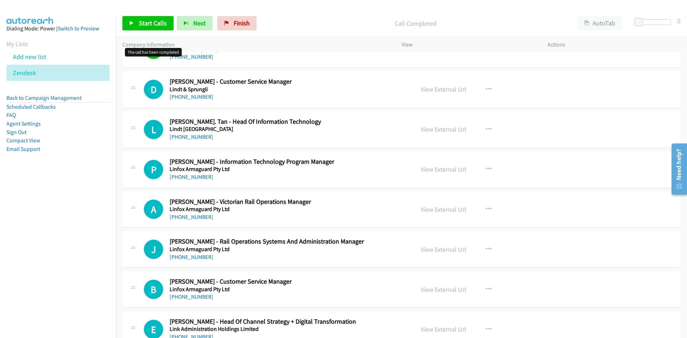
scroll to position [537, 0]
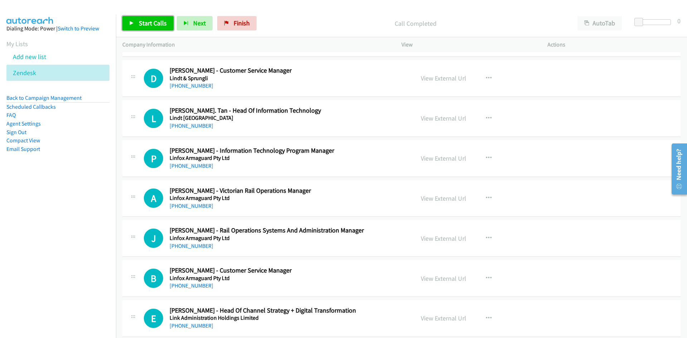
click at [145, 23] on span "Start Calls" at bounding box center [153, 23] width 28 height 8
click at [145, 23] on span "Pause" at bounding box center [147, 23] width 16 height 8
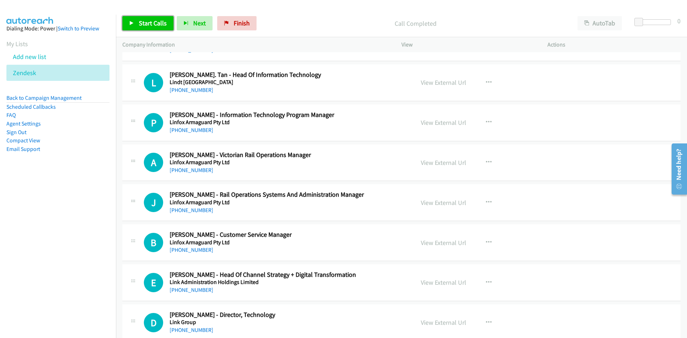
click at [125, 25] on link "Start Calls" at bounding box center [147, 23] width 51 height 14
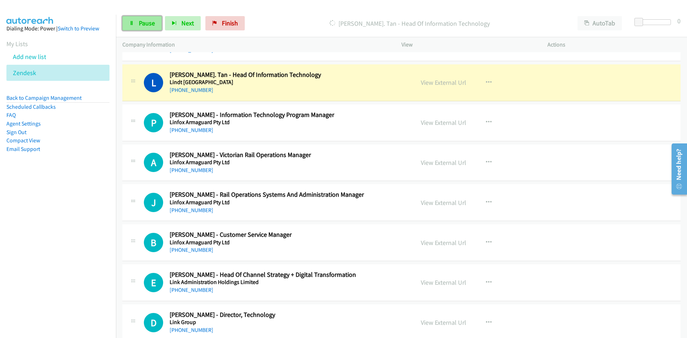
click at [144, 27] on span "Pause" at bounding box center [147, 23] width 16 height 8
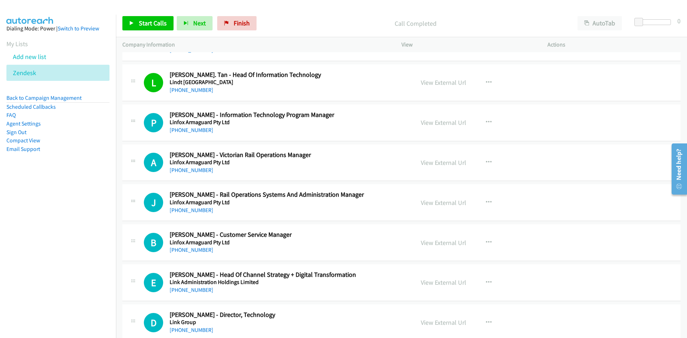
scroll to position [608, 0]
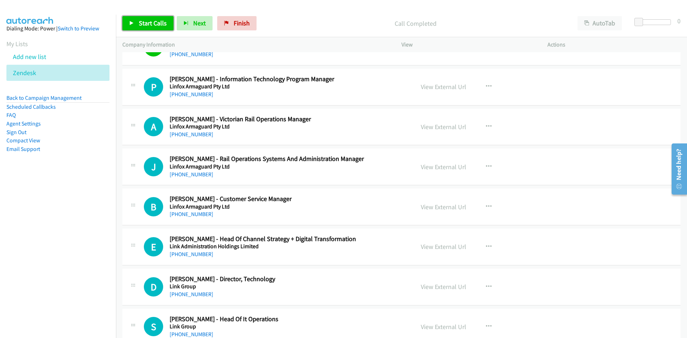
click at [146, 22] on span "Start Calls" at bounding box center [153, 23] width 28 height 8
click at [147, 22] on span "Pause" at bounding box center [147, 23] width 16 height 8
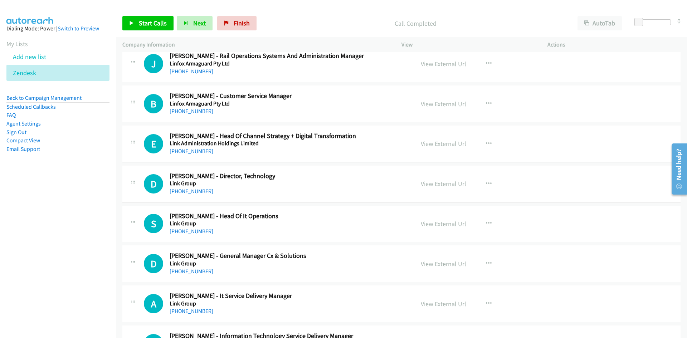
scroll to position [715, 0]
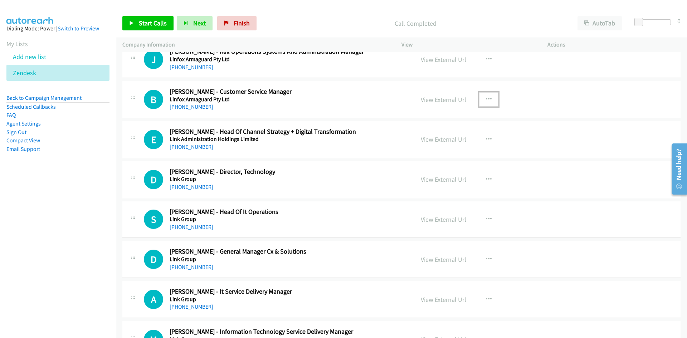
click at [481, 96] on button "button" at bounding box center [488, 99] width 19 height 14
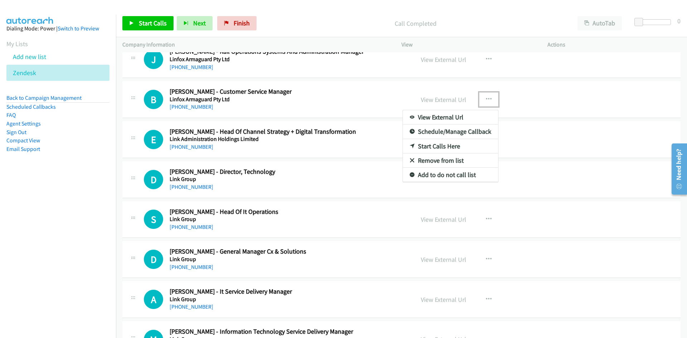
click at [410, 144] on icon at bounding box center [412, 146] width 5 height 5
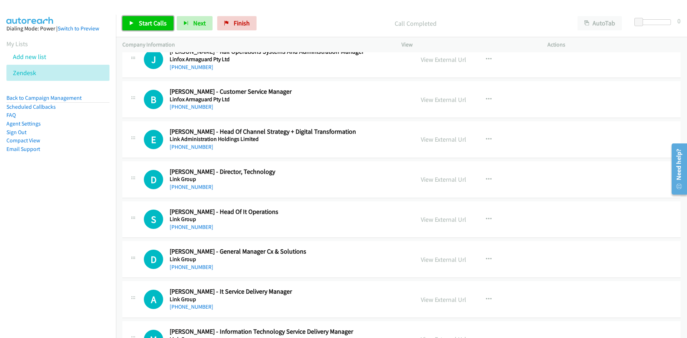
click at [157, 18] on link "Start Calls" at bounding box center [147, 23] width 51 height 14
click at [149, 10] on div "Start Calls Pause Next Finish Started AutoTab AutoTab 0" at bounding box center [401, 24] width 571 height 28
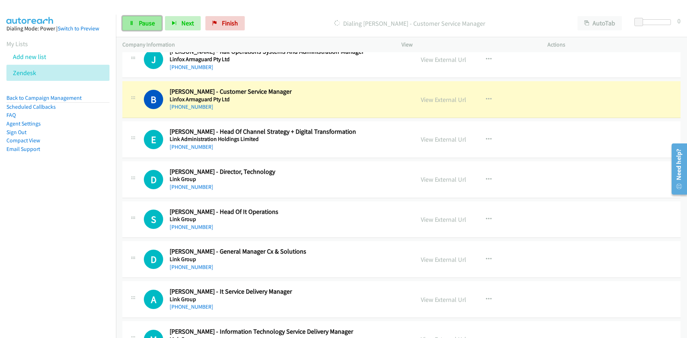
click at [150, 20] on span "Pause" at bounding box center [147, 23] width 16 height 8
click at [445, 104] on div "View External Url" at bounding box center [443, 100] width 45 height 10
click at [448, 104] on div "View External Url" at bounding box center [443, 100] width 45 height 10
click at [449, 101] on link "View External Url" at bounding box center [443, 100] width 45 height 8
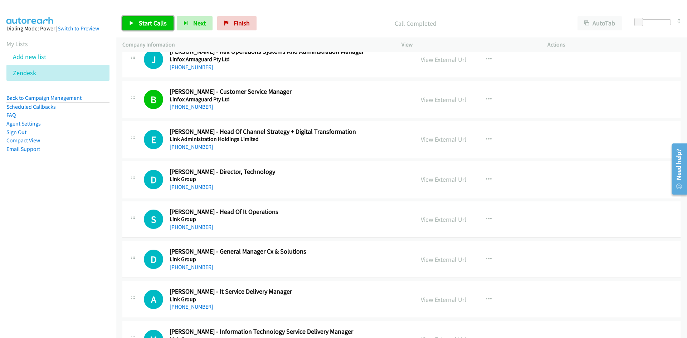
click at [144, 27] on link "Start Calls" at bounding box center [147, 23] width 51 height 14
click at [147, 25] on span "Pause" at bounding box center [147, 23] width 16 height 8
click at [144, 27] on link "Start Calls" at bounding box center [147, 23] width 51 height 14
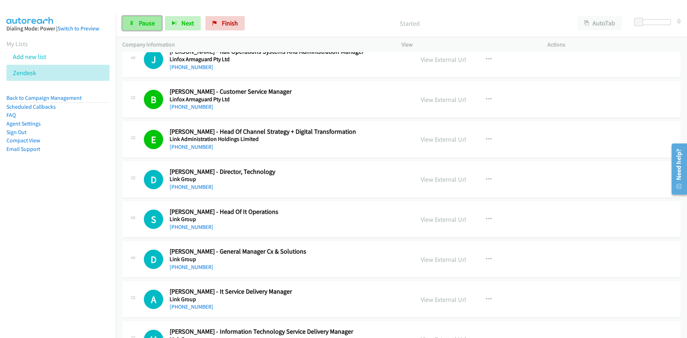
click at [127, 26] on link "Pause" at bounding box center [141, 23] width 39 height 14
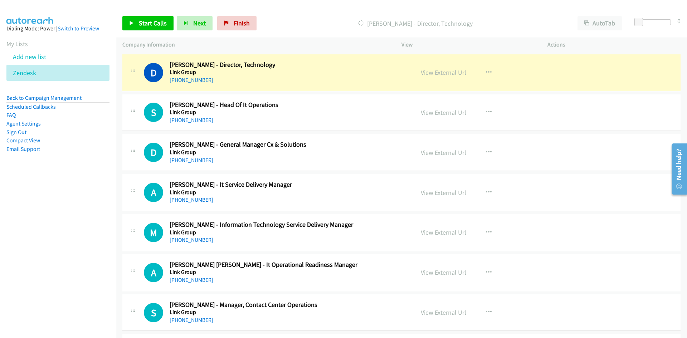
scroll to position [823, 0]
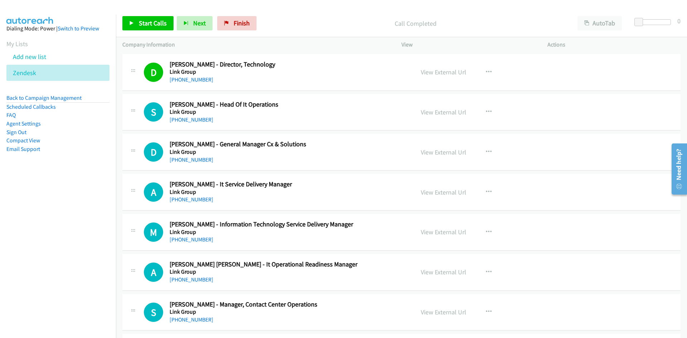
click at [158, 33] on div "Start Calls Pause Next Finish Call Completed AutoTab AutoTab 0" at bounding box center [401, 24] width 571 height 28
click at [156, 26] on span "Start Calls" at bounding box center [153, 23] width 28 height 8
click at [132, 21] on icon at bounding box center [131, 23] width 5 height 5
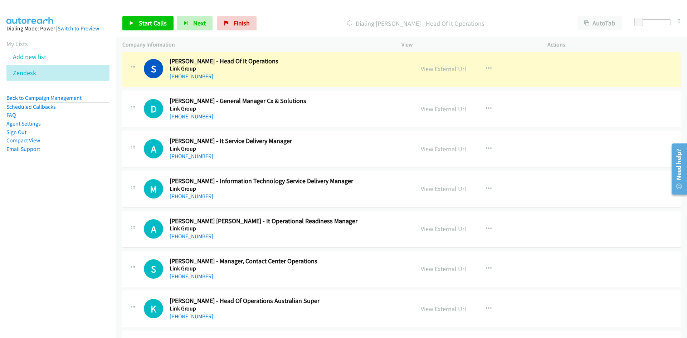
scroll to position [894, 0]
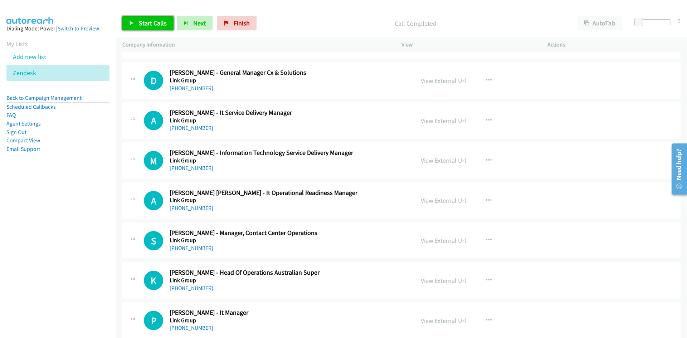
click at [131, 19] on link "Start Calls" at bounding box center [147, 23] width 51 height 14
click at [129, 19] on link "Pause" at bounding box center [141, 23] width 39 height 14
click at [139, 26] on span "Start Calls" at bounding box center [153, 23] width 28 height 8
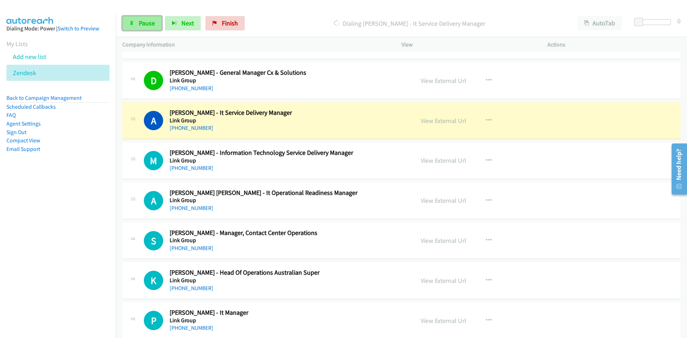
click at [139, 26] on span "Pause" at bounding box center [147, 23] width 16 height 8
click at [449, 122] on link "View External Url" at bounding box center [443, 121] width 45 height 8
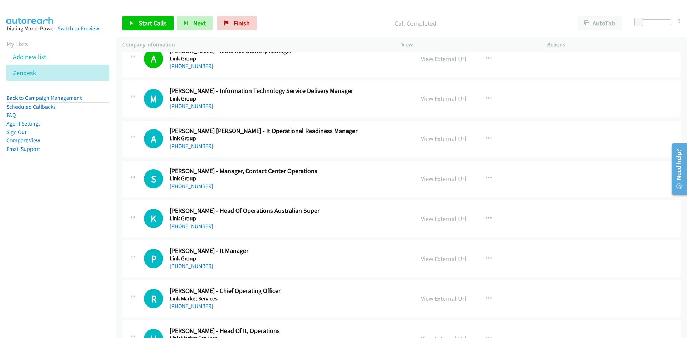
scroll to position [966, 0]
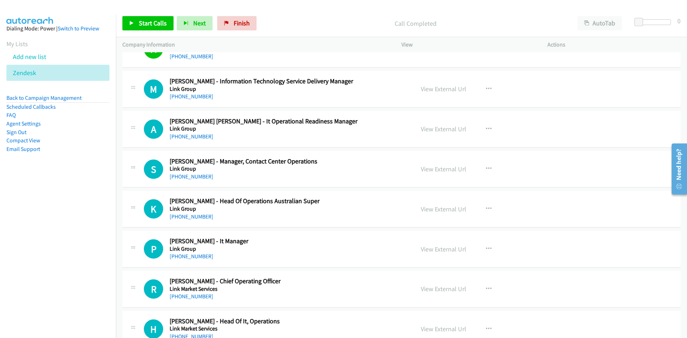
drag, startPoint x: 148, startPoint y: 15, endPoint x: 147, endPoint y: 19, distance: 3.9
click at [148, 15] on div "Start Calls Pause Next Finish Call Completed AutoTab AutoTab 0" at bounding box center [401, 24] width 571 height 28
click at [146, 20] on span "Start Calls" at bounding box center [153, 23] width 28 height 8
click at [135, 22] on link "Pause" at bounding box center [141, 23] width 39 height 14
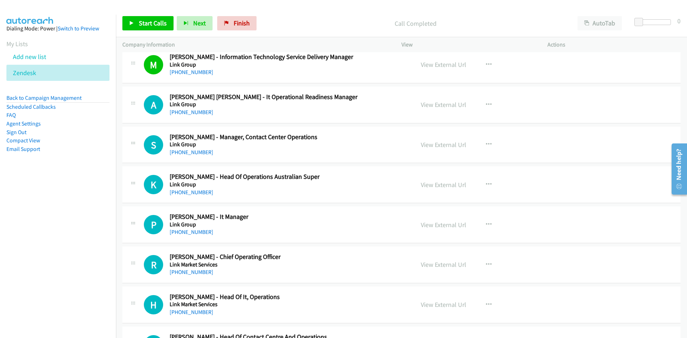
scroll to position [1002, 0]
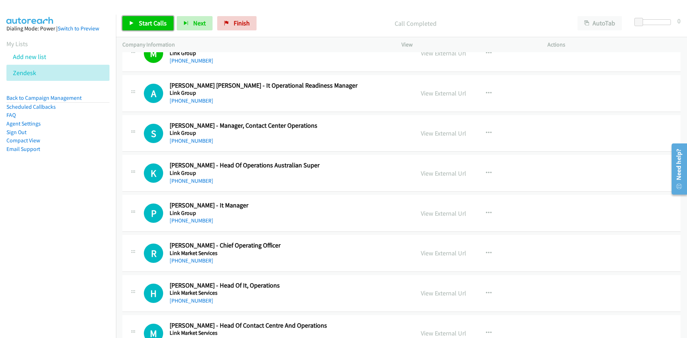
click at [143, 28] on link "Start Calls" at bounding box center [147, 23] width 51 height 14
click at [143, 28] on link "Pause" at bounding box center [141, 23] width 39 height 14
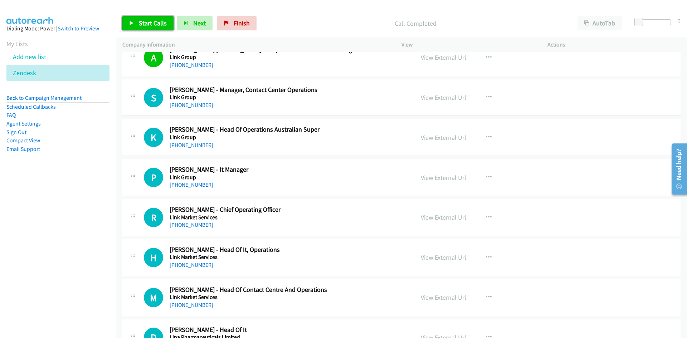
click at [158, 24] on span "Start Calls" at bounding box center [153, 23] width 28 height 8
click at [130, 21] on icon at bounding box center [131, 23] width 5 height 5
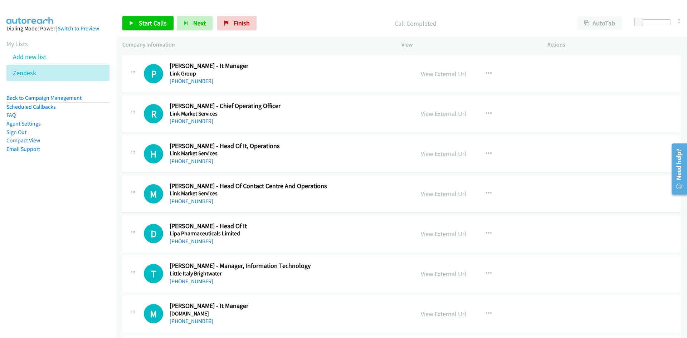
scroll to position [1145, 0]
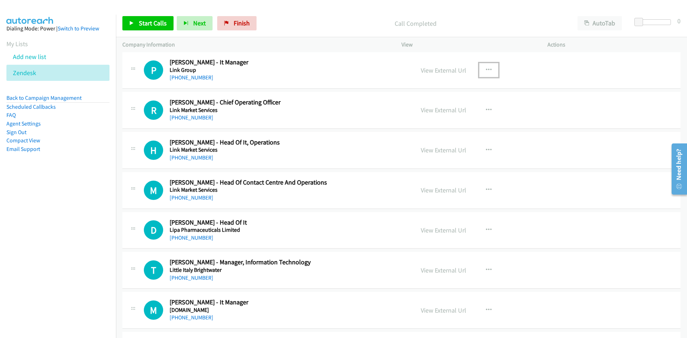
click at [479, 71] on button "button" at bounding box center [488, 70] width 19 height 14
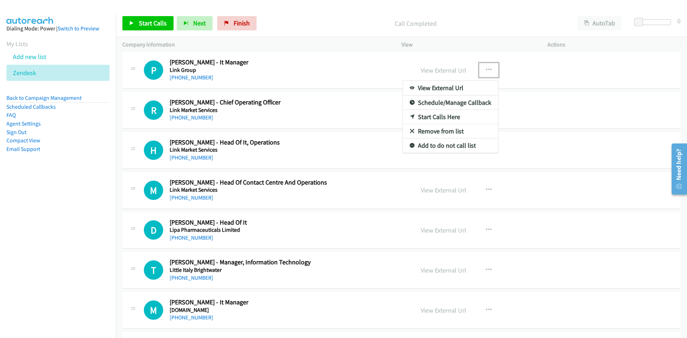
click at [410, 115] on icon at bounding box center [412, 117] width 5 height 5
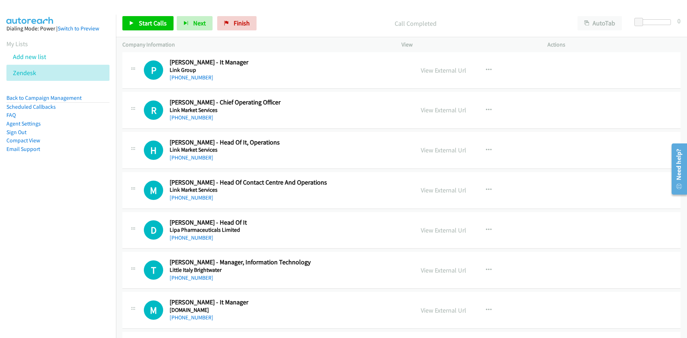
click at [152, 34] on div "Start Calls Pause Next Finish Call Completed AutoTab AutoTab 0" at bounding box center [401, 24] width 571 height 28
click at [152, 21] on span "Start Calls" at bounding box center [153, 23] width 28 height 8
click at [152, 21] on span "Pause" at bounding box center [147, 23] width 16 height 8
click at [441, 65] on div "View External Url View External Url Schedule/Manage Callback Start Calls Here R…" at bounding box center [490, 70] width 152 height 24
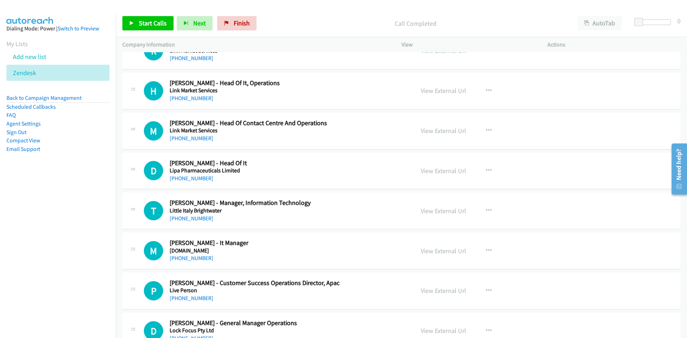
scroll to position [1216, 0]
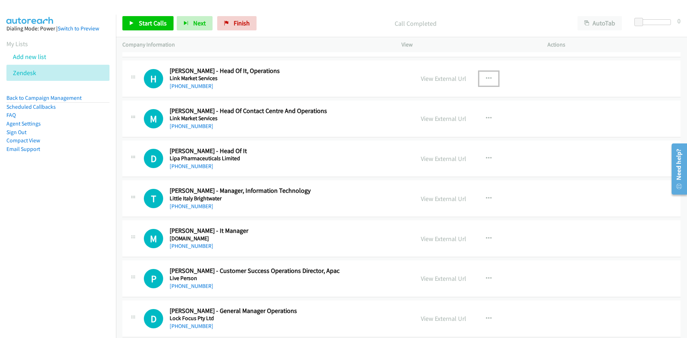
click at [486, 77] on icon "button" at bounding box center [489, 79] width 6 height 6
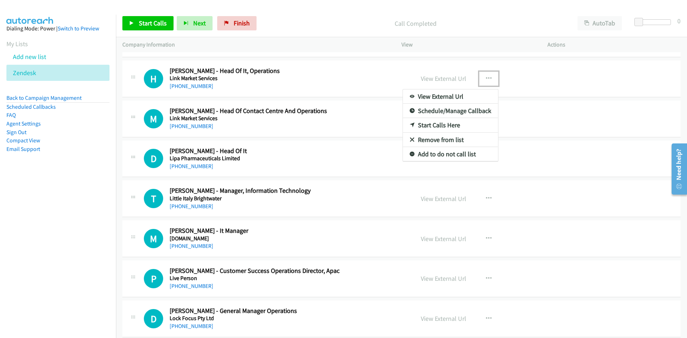
click at [411, 124] on link "Start Calls Here" at bounding box center [450, 125] width 95 height 14
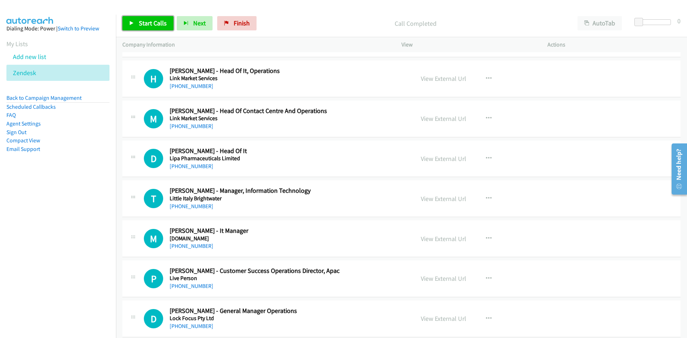
click at [164, 20] on span "Start Calls" at bounding box center [153, 23] width 28 height 8
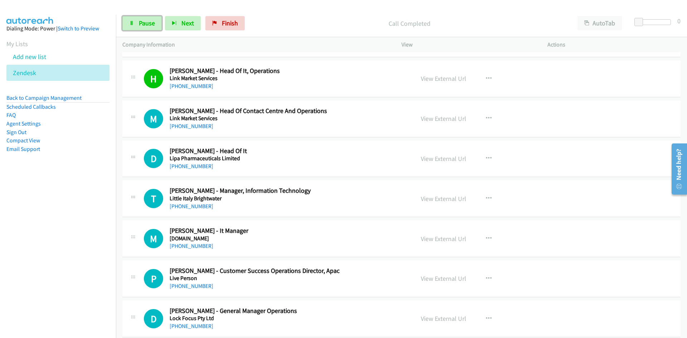
drag, startPoint x: 157, startPoint y: 29, endPoint x: 313, endPoint y: 151, distance: 198.7
click at [157, 29] on link "Pause" at bounding box center [141, 23] width 39 height 14
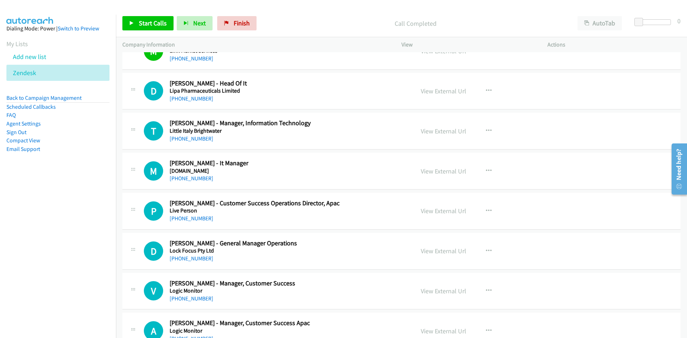
scroll to position [1288, 0]
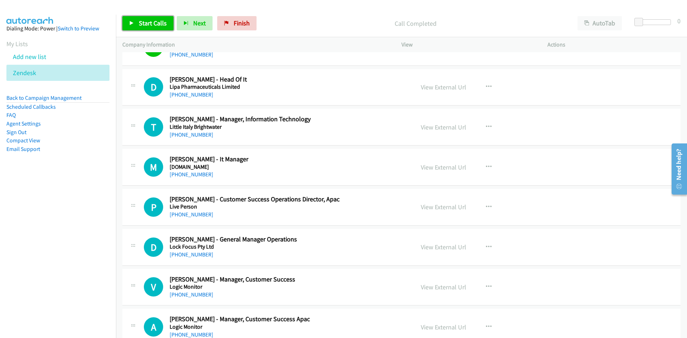
click at [150, 19] on span "Start Calls" at bounding box center [153, 23] width 28 height 8
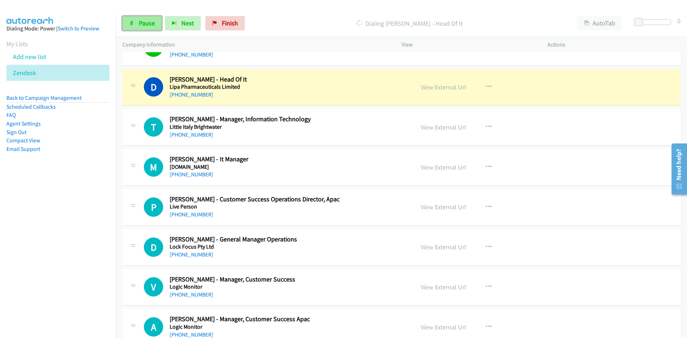
click at [150, 19] on span "Pause" at bounding box center [147, 23] width 16 height 8
click at [453, 85] on link "View External Url" at bounding box center [443, 87] width 45 height 8
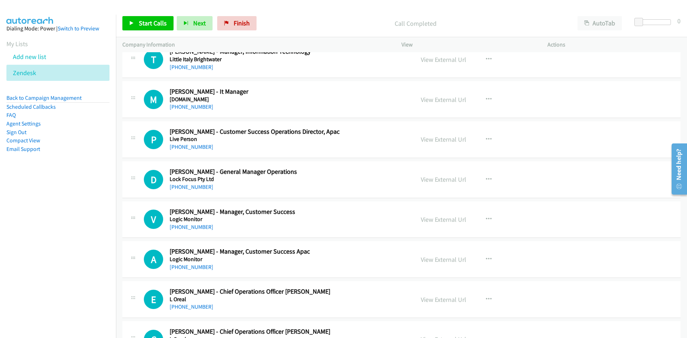
scroll to position [1359, 0]
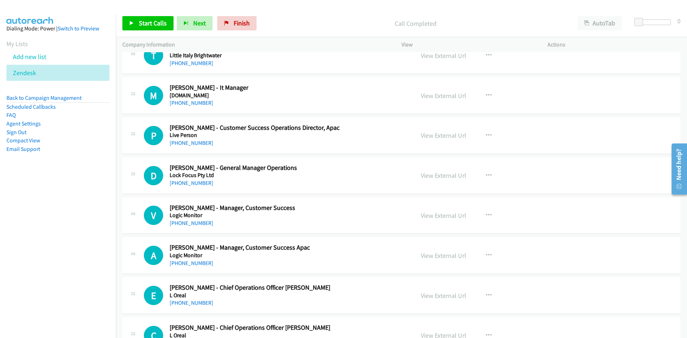
click at [164, 31] on div "Start Calls Pause Next Finish Call Completed AutoTab AutoTab 0" at bounding box center [401, 24] width 571 height 28
click at [162, 29] on link "Start Calls" at bounding box center [147, 23] width 51 height 14
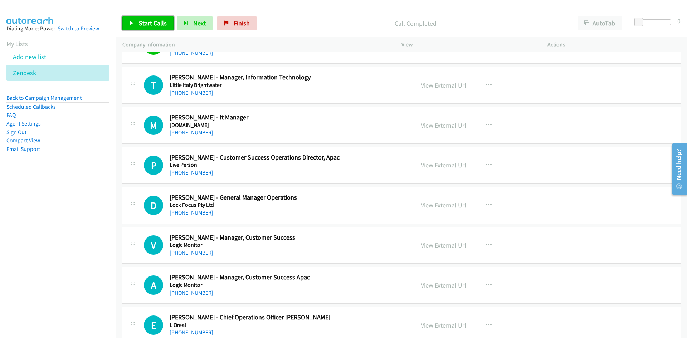
scroll to position [1324, 0]
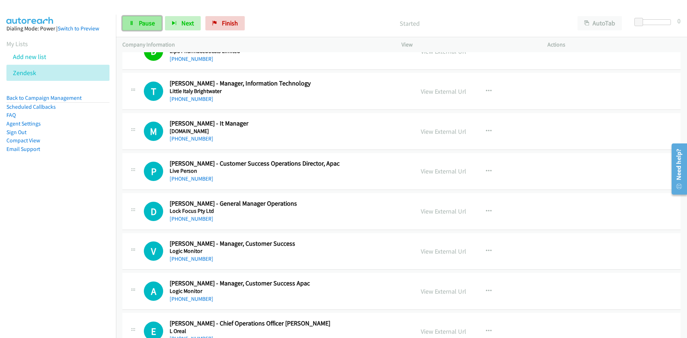
click at [159, 17] on link "Pause" at bounding box center [141, 23] width 39 height 14
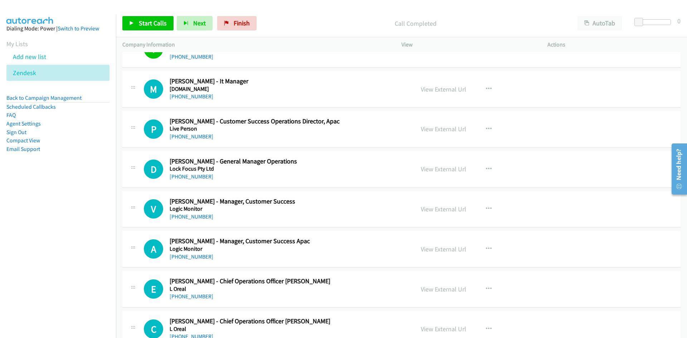
scroll to position [1359, 0]
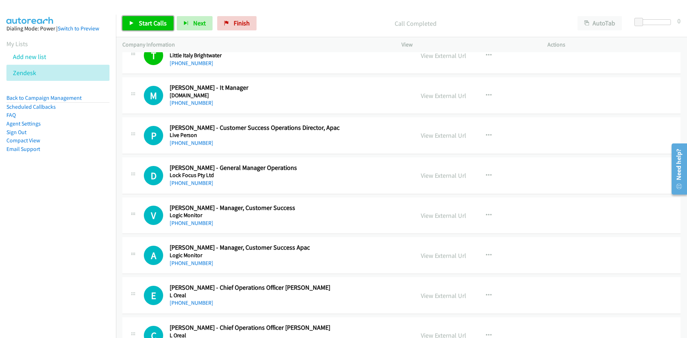
click at [148, 24] on span "Start Calls" at bounding box center [153, 23] width 28 height 8
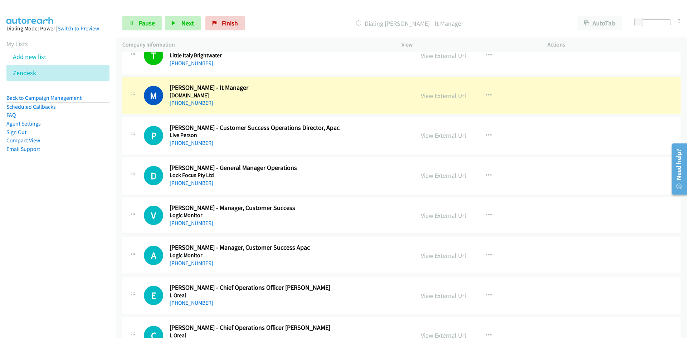
click at [140, 35] on div "Start Calls Pause Next Finish Dialing [PERSON_NAME] - It Manager AutoTab AutoTa…" at bounding box center [401, 24] width 571 height 28
click at [138, 27] on link "Pause" at bounding box center [141, 23] width 39 height 14
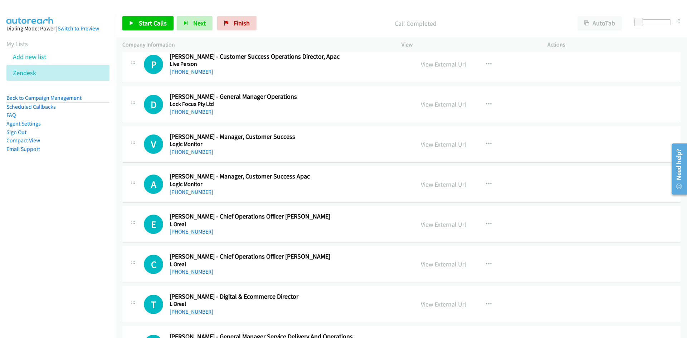
scroll to position [1431, 0]
click at [157, 25] on span "Start Calls" at bounding box center [153, 23] width 28 height 8
click at [157, 25] on link "Pause" at bounding box center [141, 23] width 39 height 14
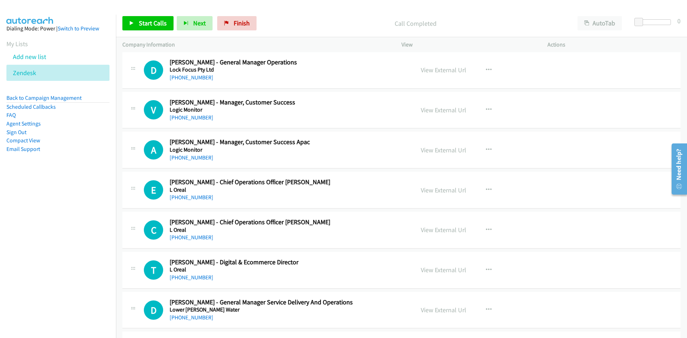
scroll to position [1467, 0]
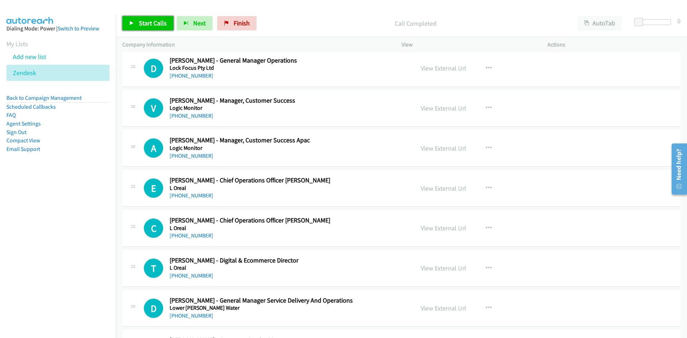
click at [147, 25] on span "Start Calls" at bounding box center [153, 23] width 28 height 8
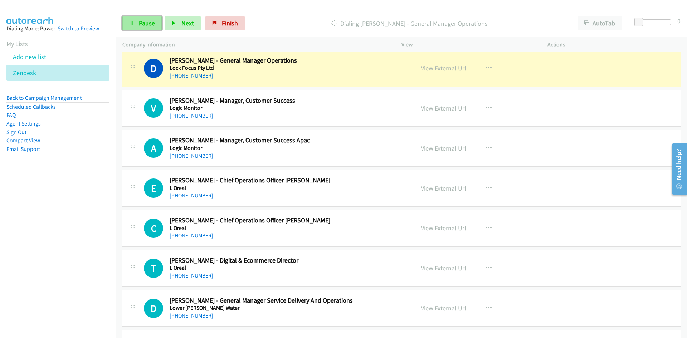
click at [142, 29] on link "Pause" at bounding box center [141, 23] width 39 height 14
